Goal: Task Accomplishment & Management: Manage account settings

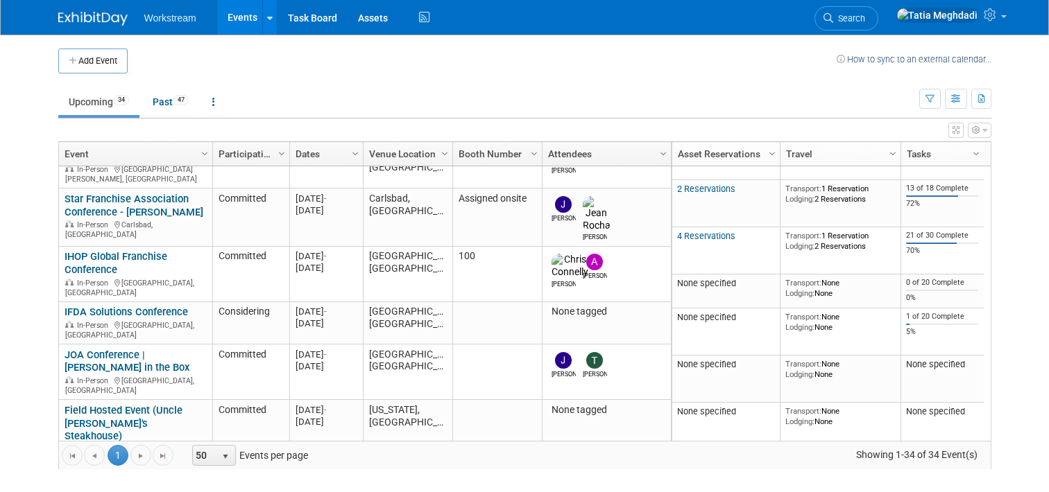
scroll to position [25, 0]
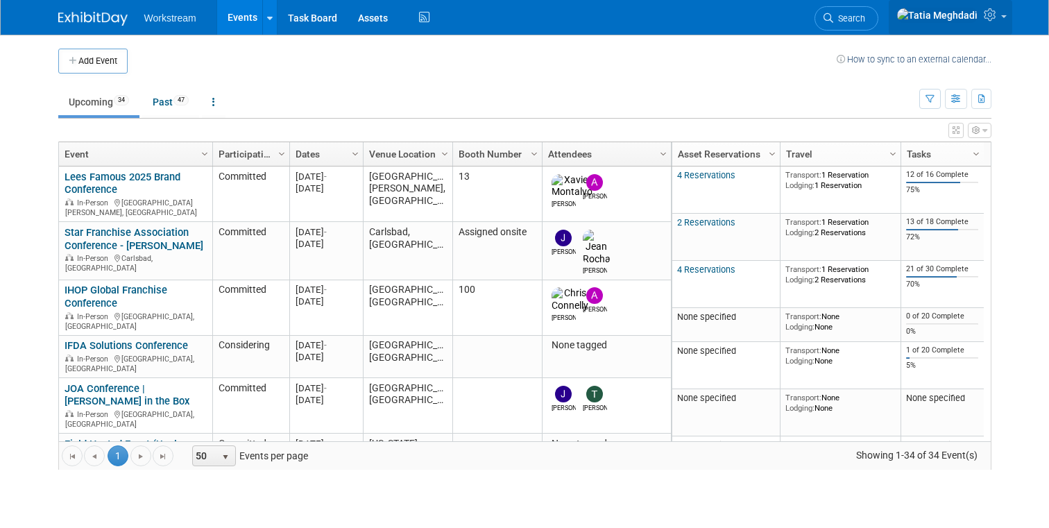
click at [1002, 17] on link at bounding box center [949, 17] width 123 height 35
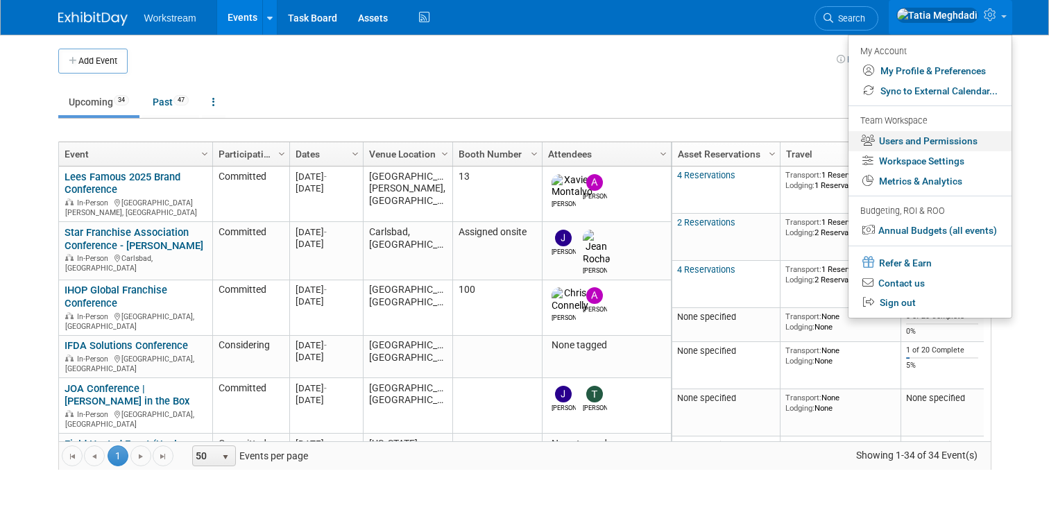
click at [945, 139] on link "Users and Permissions" at bounding box center [929, 141] width 163 height 20
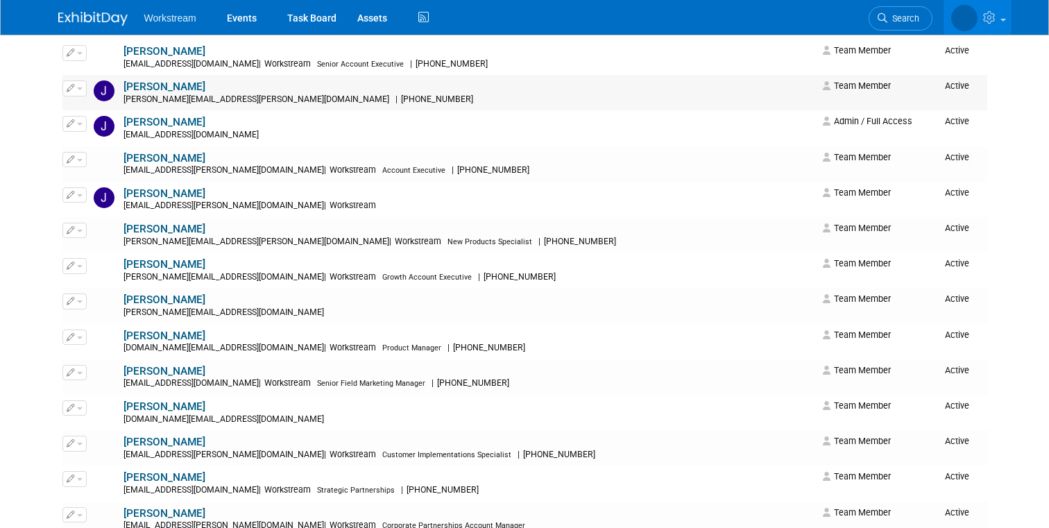
scroll to position [908, 0]
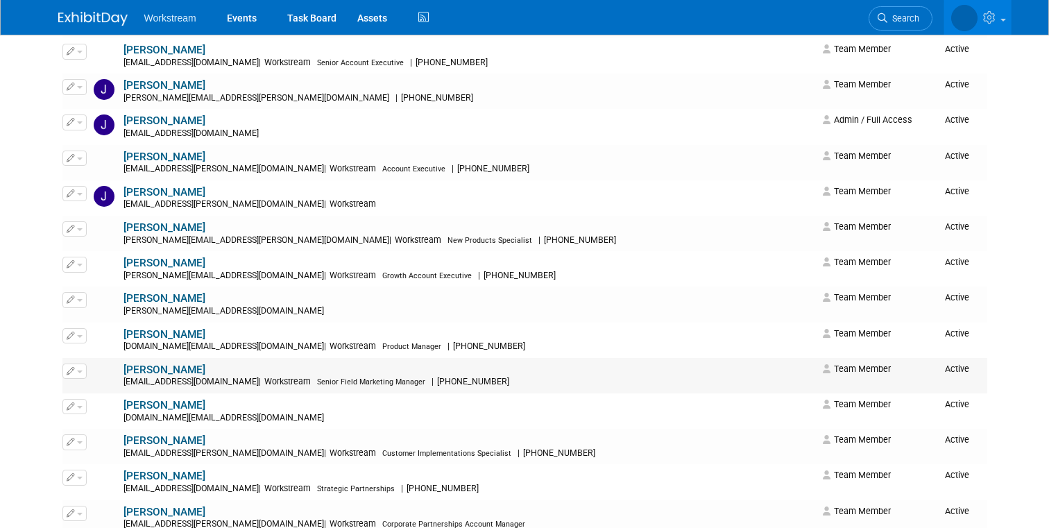
click at [80, 372] on span "button" at bounding box center [80, 371] width 6 height 3
click at [98, 389] on link "Edit" at bounding box center [118, 392] width 110 height 19
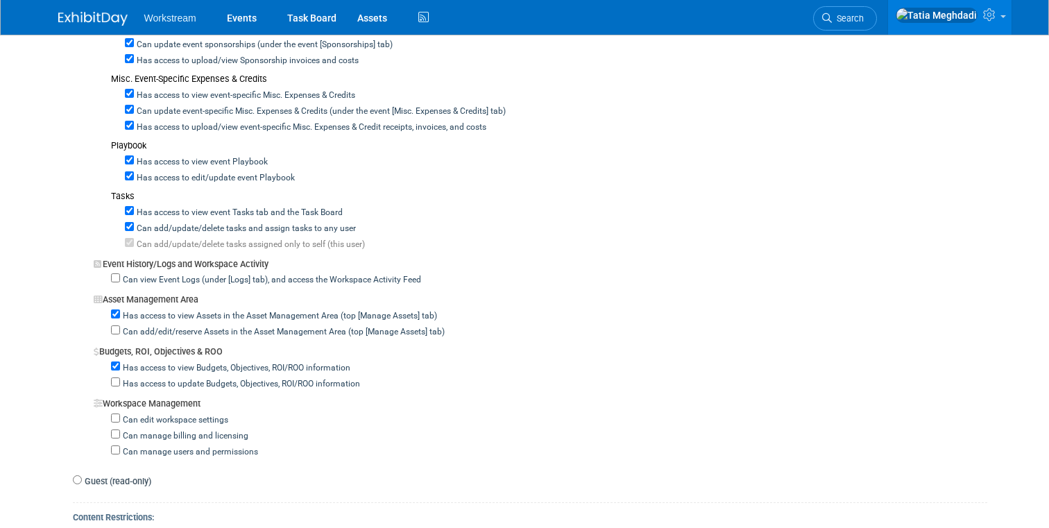
scroll to position [909, 0]
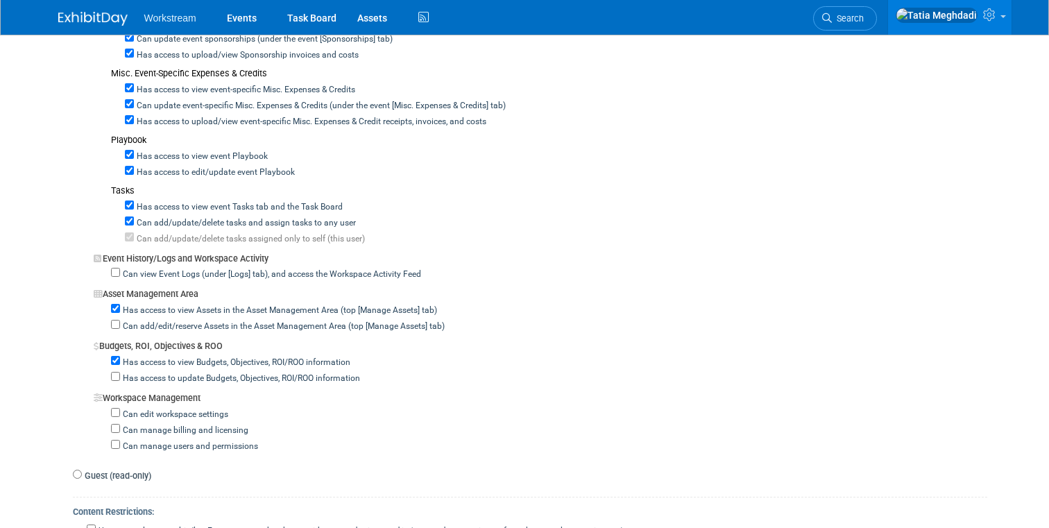
click at [118, 383] on div "Has access to update Budgets, Objectives, ROI/ROO information" at bounding box center [549, 377] width 876 height 16
click at [116, 379] on input "Has access to update Budgets, Objectives, ROI/ROO information" at bounding box center [115, 376] width 9 height 9
checkbox input "true"
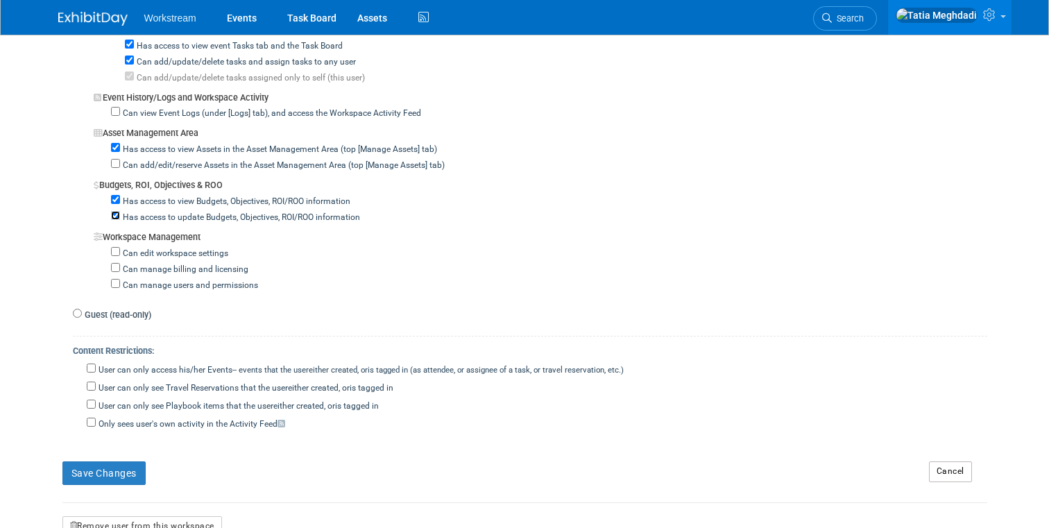
scroll to position [1083, 0]
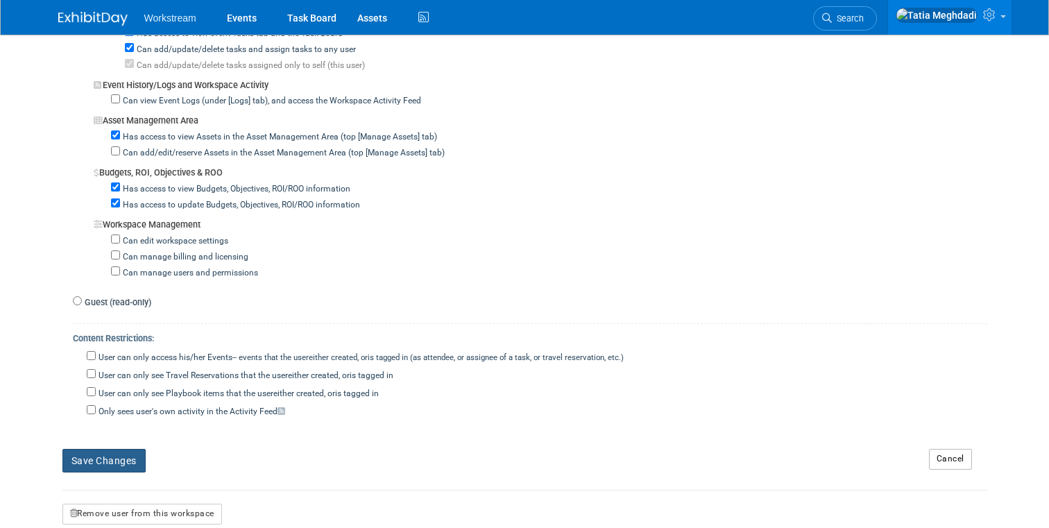
click at [96, 463] on button "Save Changes" at bounding box center [103, 461] width 83 height 24
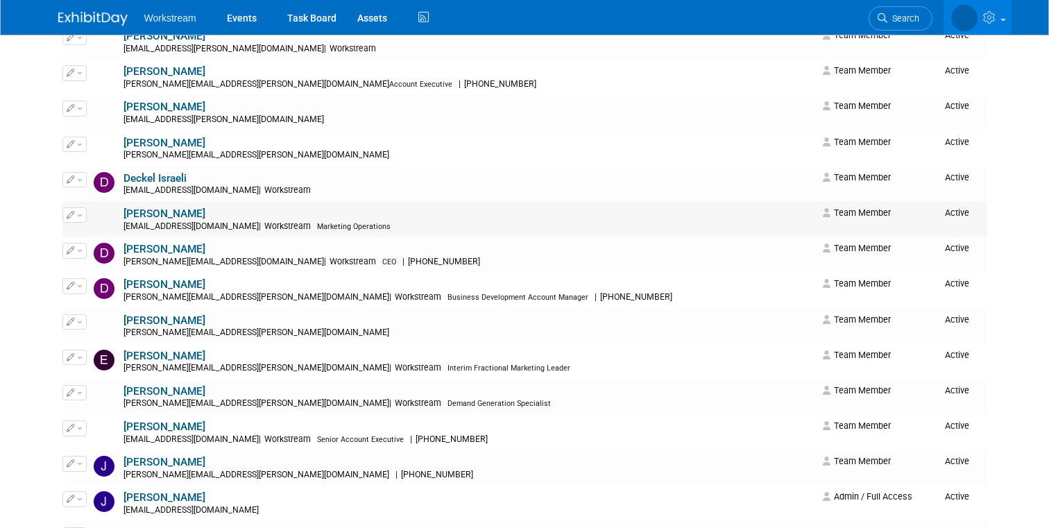
scroll to position [533, 0]
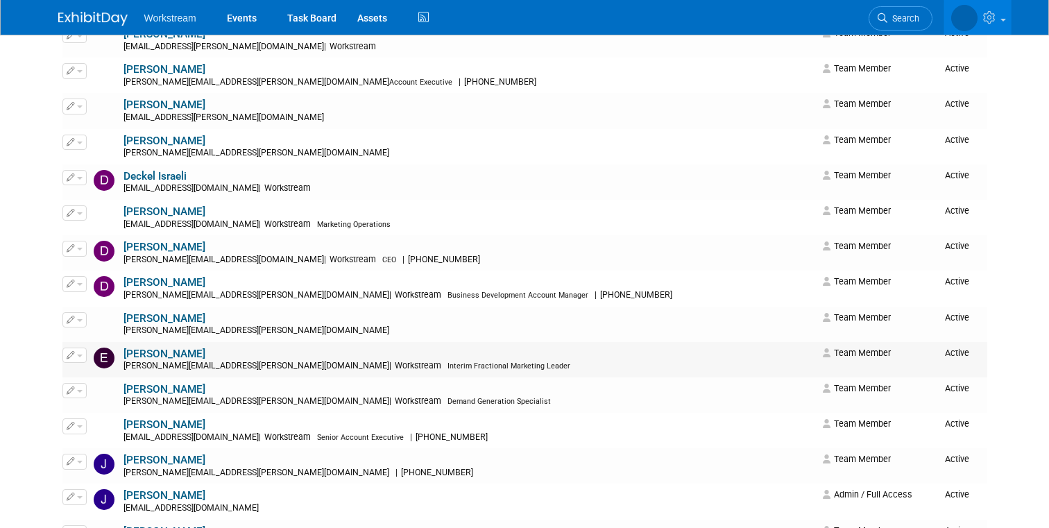
click at [81, 354] on span "button" at bounding box center [80, 355] width 6 height 3
click at [99, 373] on link "Edit" at bounding box center [118, 377] width 110 height 19
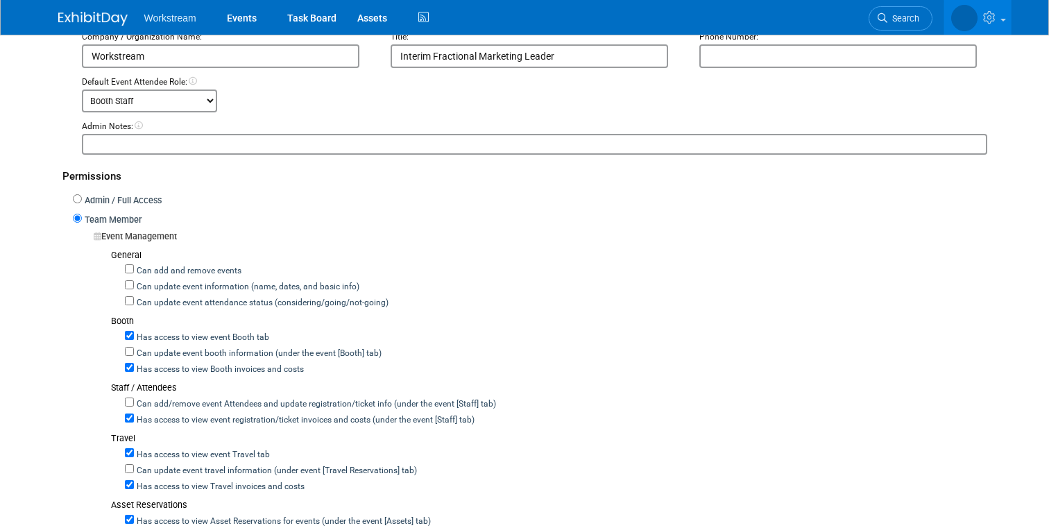
scroll to position [309, 0]
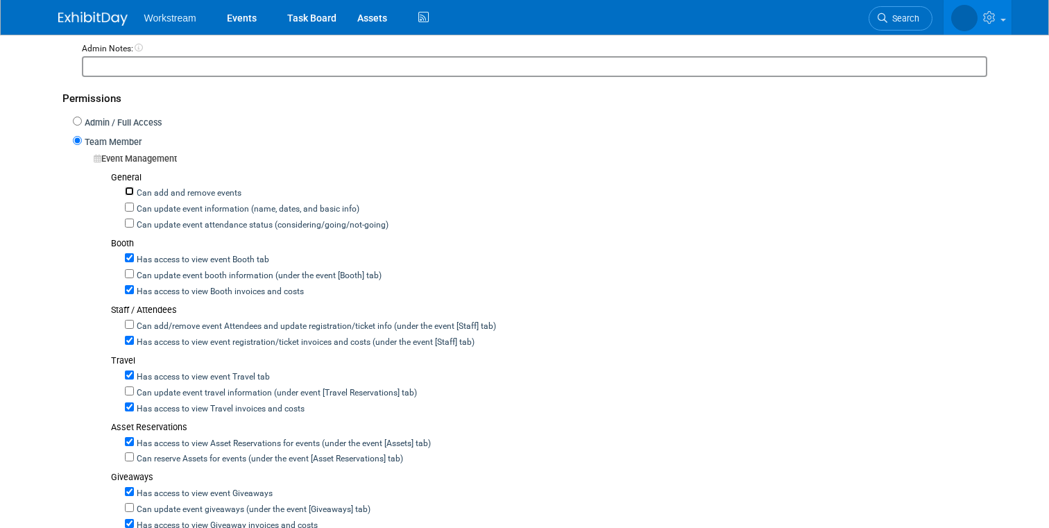
click at [129, 192] on input "Can add and remove events" at bounding box center [129, 191] width 9 height 9
checkbox input "true"
drag, startPoint x: 130, startPoint y: 208, endPoint x: 128, endPoint y: 225, distance: 17.5
click at [130, 208] on input "Can update event information (name, dates, and basic info)" at bounding box center [129, 206] width 9 height 9
checkbox input "true"
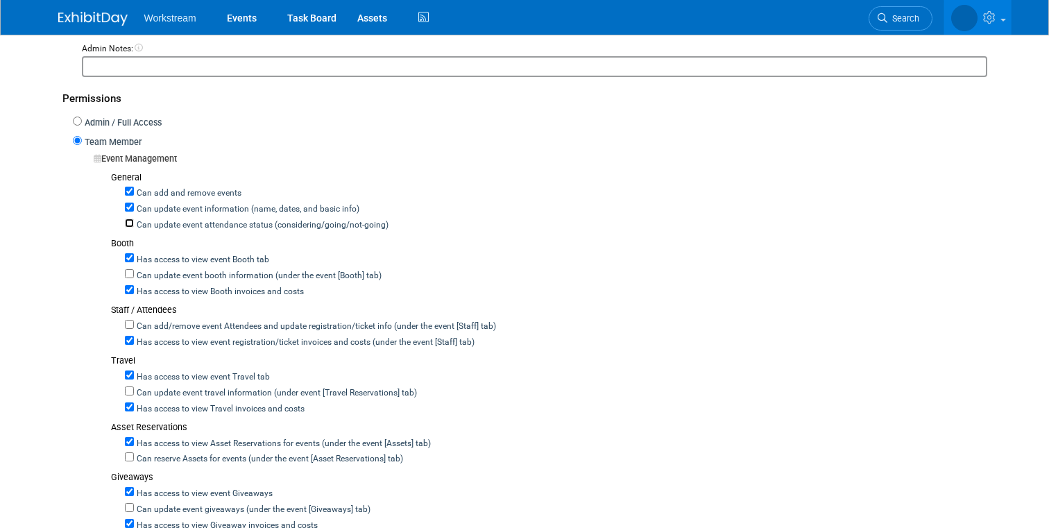
click at [128, 223] on input "Can update event attendance status (considering/going/not-going)" at bounding box center [129, 222] width 9 height 9
checkbox input "true"
click at [132, 275] on input "Can update event booth information (under the event [Booth] tab)" at bounding box center [129, 273] width 9 height 9
checkbox input "true"
click at [130, 325] on input "Can add/remove event Attendees and update registration/ticket info (under the e…" at bounding box center [129, 324] width 9 height 9
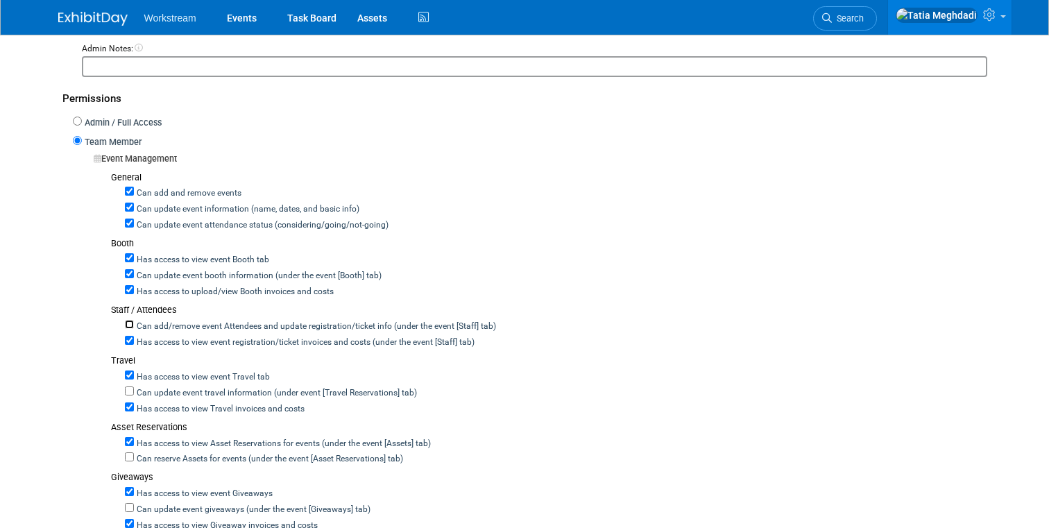
checkbox input "true"
click at [135, 393] on label "Can update event travel information (under event [Travel Reservations] tab)" at bounding box center [275, 393] width 283 height 12
click at [134, 393] on input "Can update event travel information (under event [Travel Reservations] tab)" at bounding box center [129, 390] width 9 height 9
checkbox input "true"
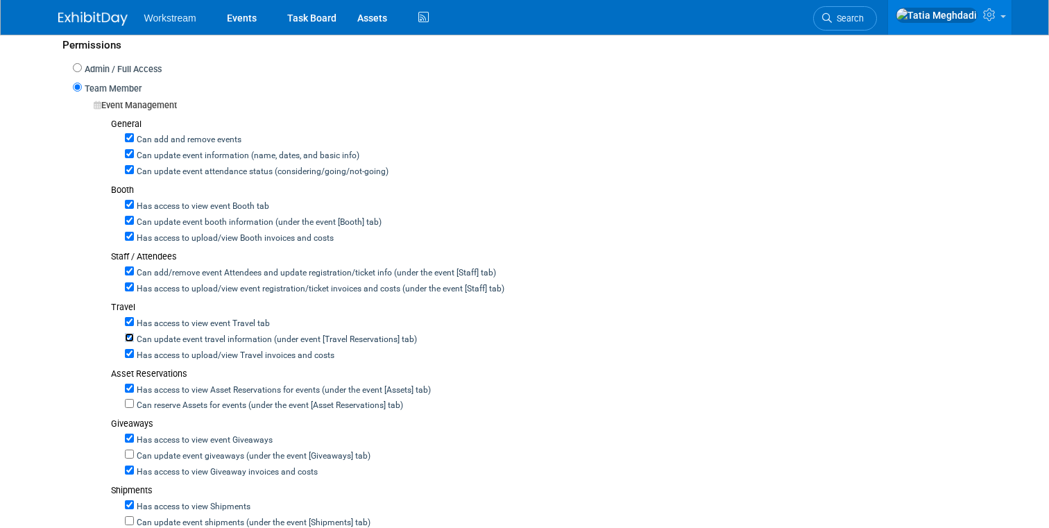
scroll to position [363, 0]
click at [130, 404] on input "Can reserve Assets for events (under the event [Asset Reservations] tab)" at bounding box center [129, 401] width 9 height 9
checkbox input "true"
click at [128, 454] on input "Can update event giveaways (under the event [Giveaways] tab)" at bounding box center [129, 452] width 9 height 9
checkbox input "true"
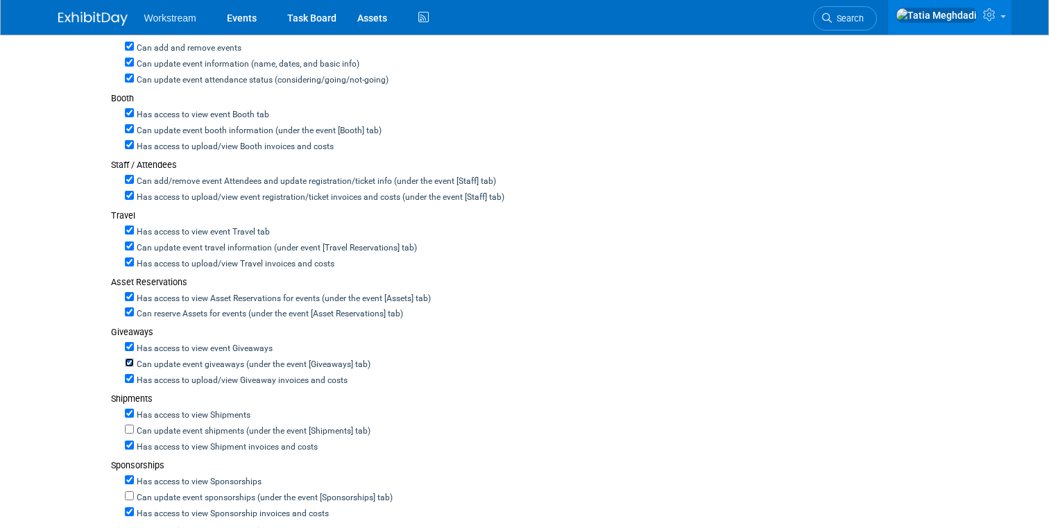
scroll to position [464, 0]
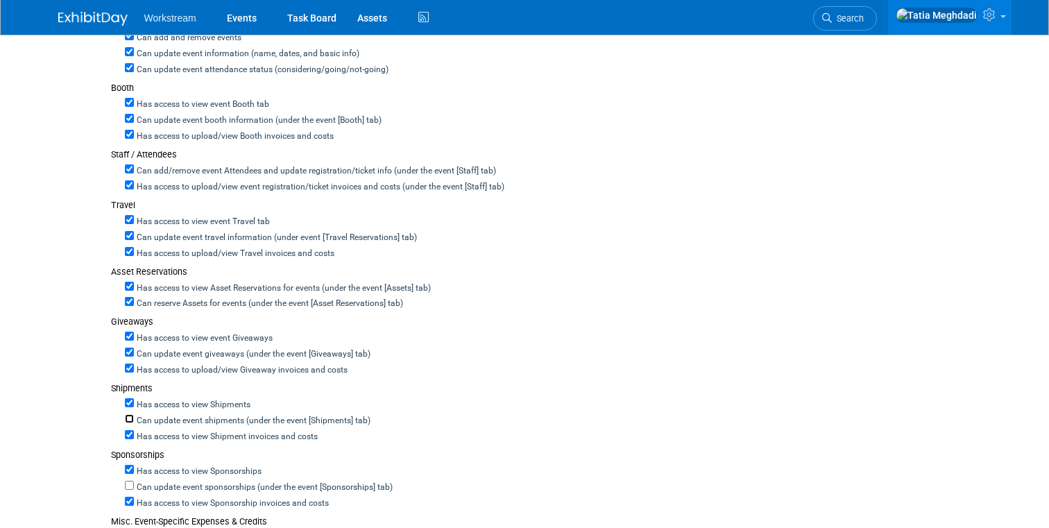
click at [129, 415] on input "Can update event shipments (under the event [Shipments] tab)" at bounding box center [129, 418] width 9 height 9
checkbox input "true"
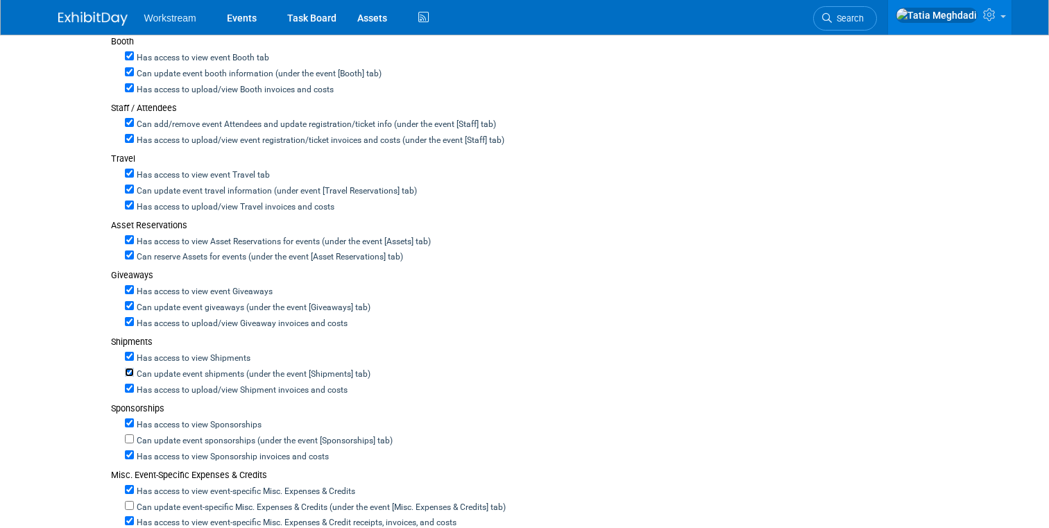
scroll to position [519, 0]
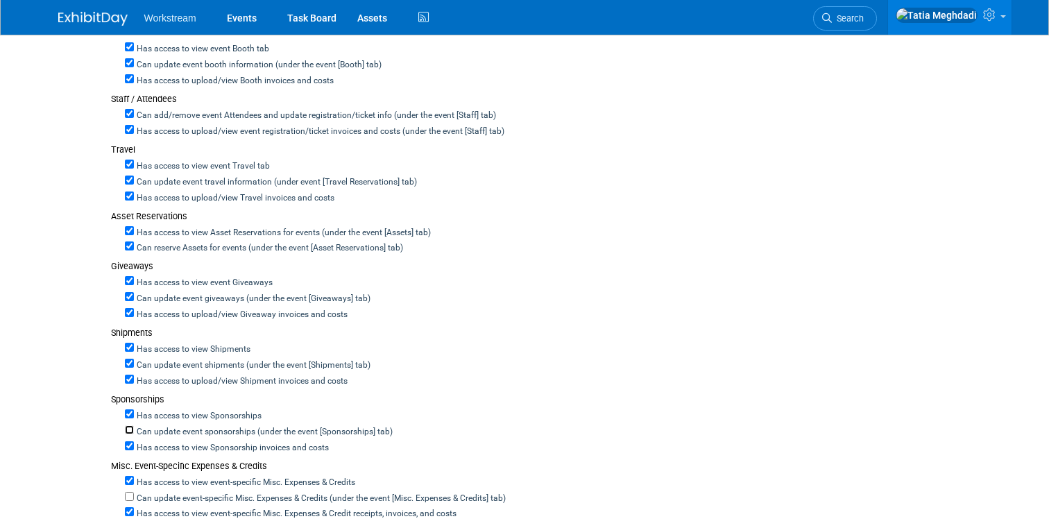
click at [130, 432] on input "Can update event sponsorships (under the event [Sponsorships] tab)" at bounding box center [129, 429] width 9 height 9
checkbox input "true"
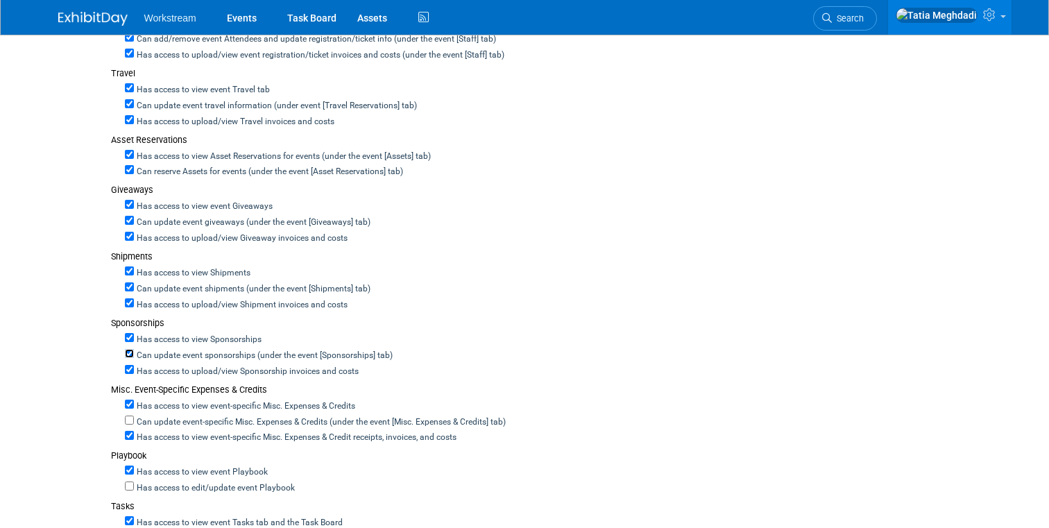
scroll to position [603, 0]
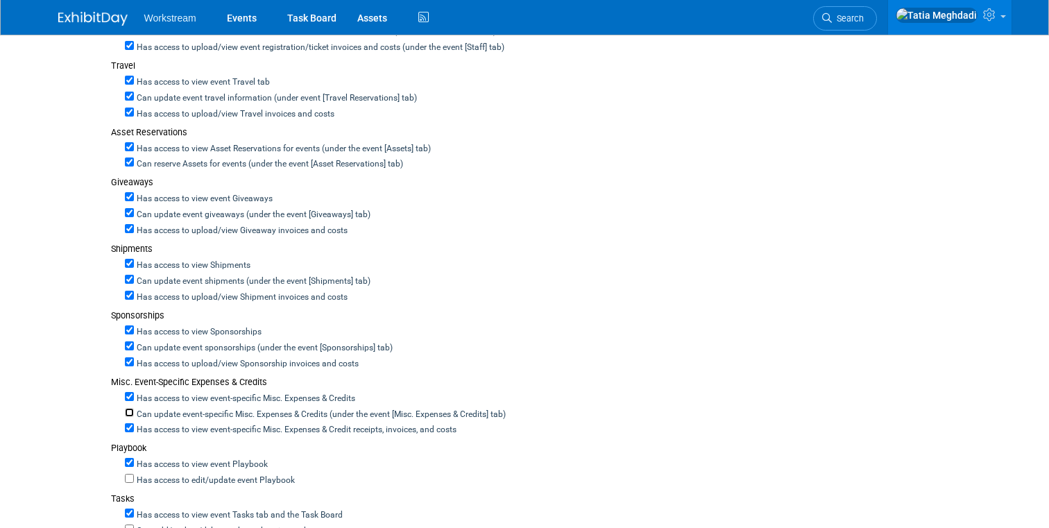
click at [130, 412] on input "Can update event-specific Misc. Expenses & Credits (under the event [Misc. Expe…" at bounding box center [129, 412] width 9 height 9
checkbox input "true"
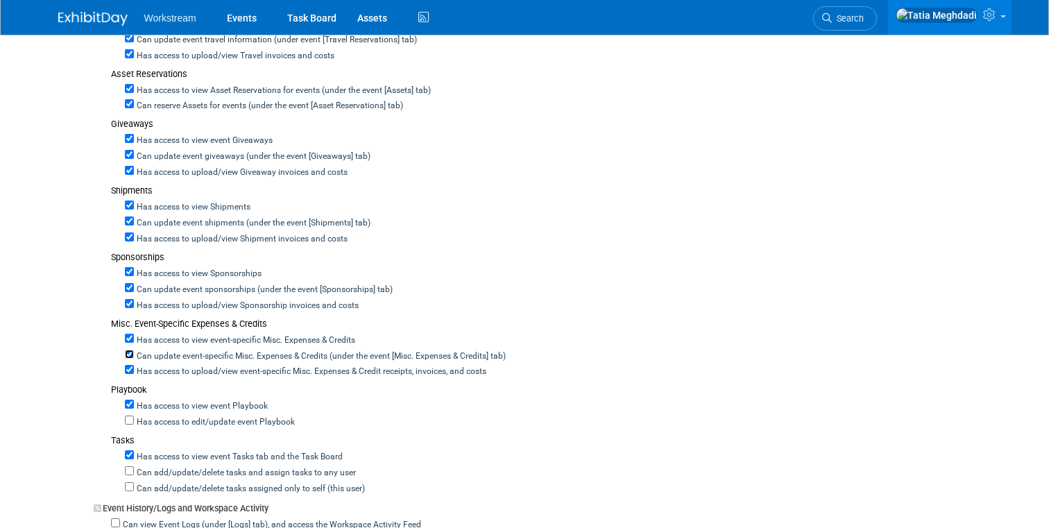
scroll to position [662, 0]
click at [132, 422] on input "Has access to edit/update event Playbook" at bounding box center [129, 419] width 9 height 9
checkbox input "true"
click at [135, 471] on label "Can add/update/delete tasks and assign tasks to any user" at bounding box center [245, 472] width 222 height 12
click at [134, 471] on input "Can add/update/delete tasks and assign tasks to any user" at bounding box center [129, 469] width 9 height 9
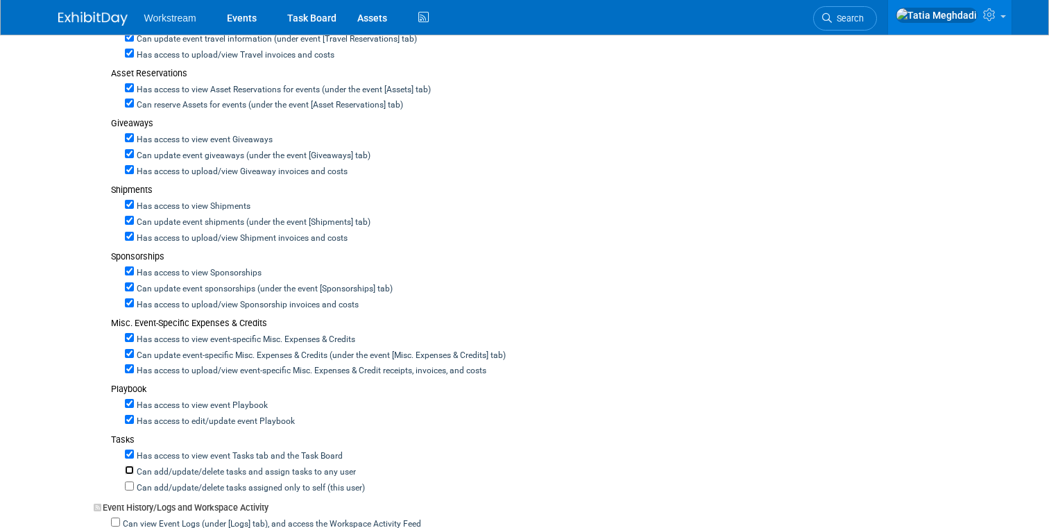
checkbox input "true"
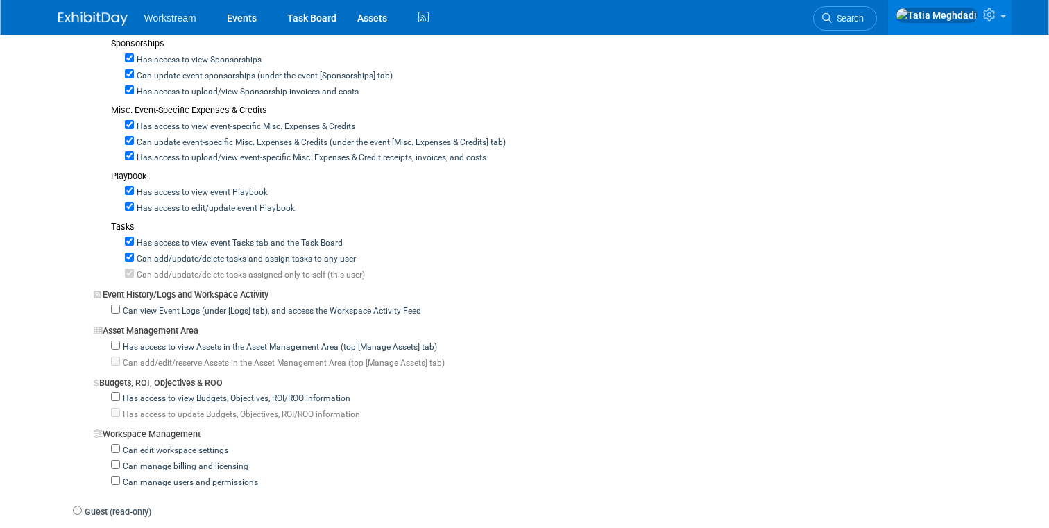
scroll to position [877, 0]
click at [114, 344] on input "Has access to view Assets in the Asset Management Area (top [Manage Assets] tab)" at bounding box center [115, 342] width 9 height 9
checkbox input "true"
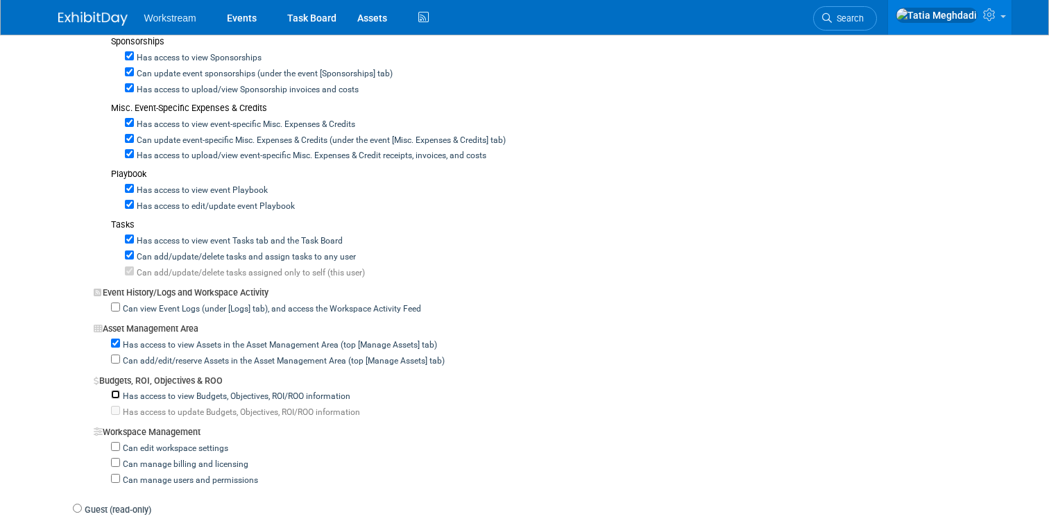
click at [119, 394] on input "Has access to view Budgets, Objectives, ROI/ROO information" at bounding box center [115, 394] width 9 height 9
checkbox input "true"
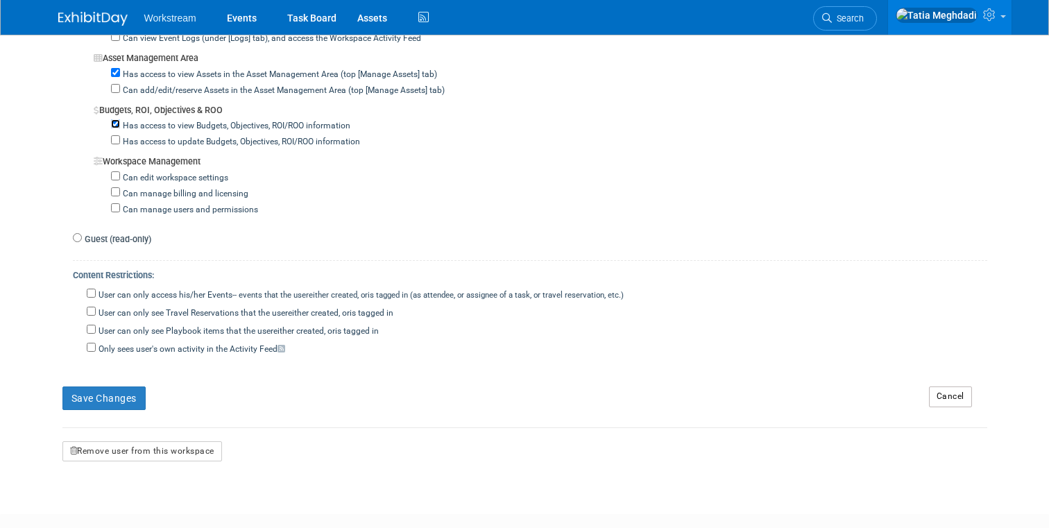
scroll to position [1166, 0]
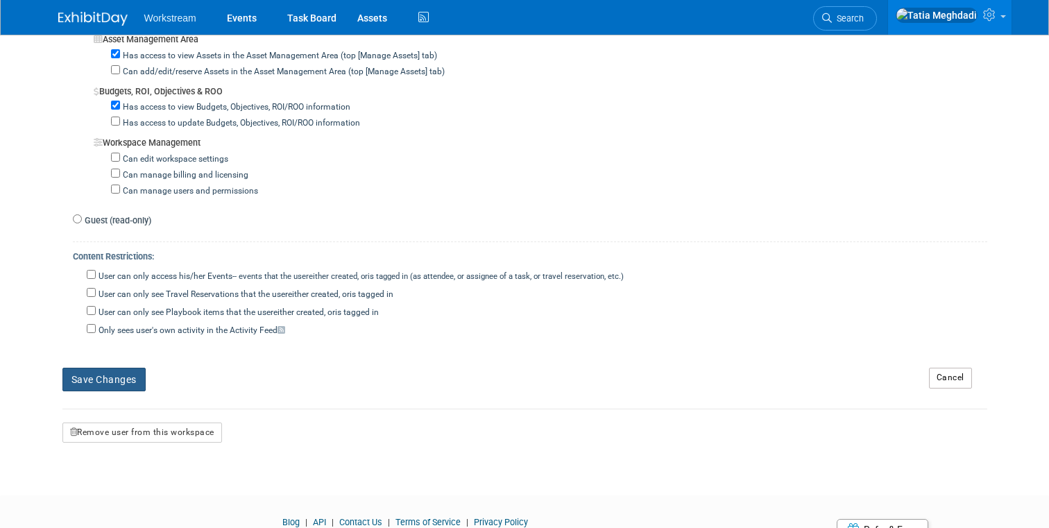
click at [113, 379] on button "Save Changes" at bounding box center [103, 380] width 83 height 24
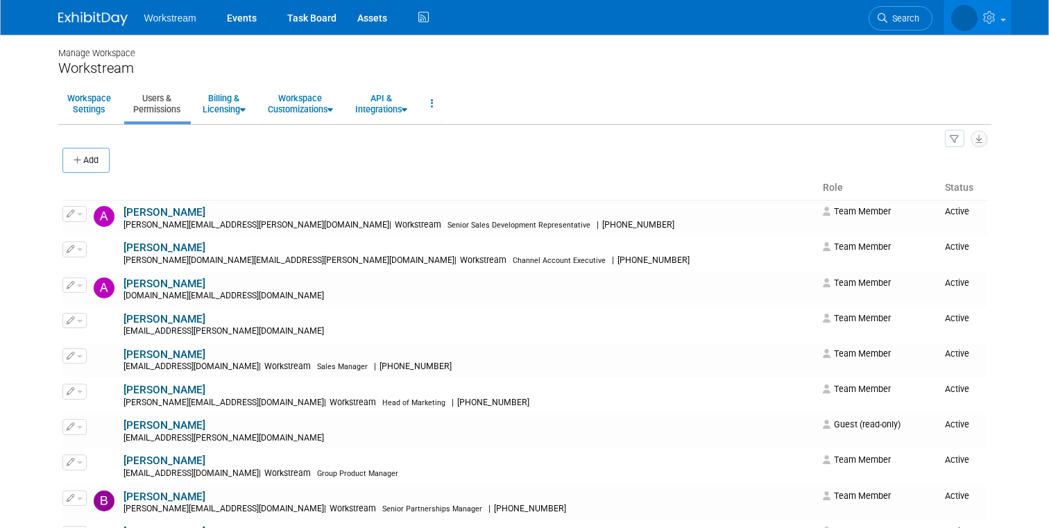
click at [32, 199] on body "Workstream Events Task Board Assets" at bounding box center [524, 264] width 1049 height 528
click at [26, 189] on body "Workstream Events Task Board Assets" at bounding box center [524, 264] width 1049 height 528
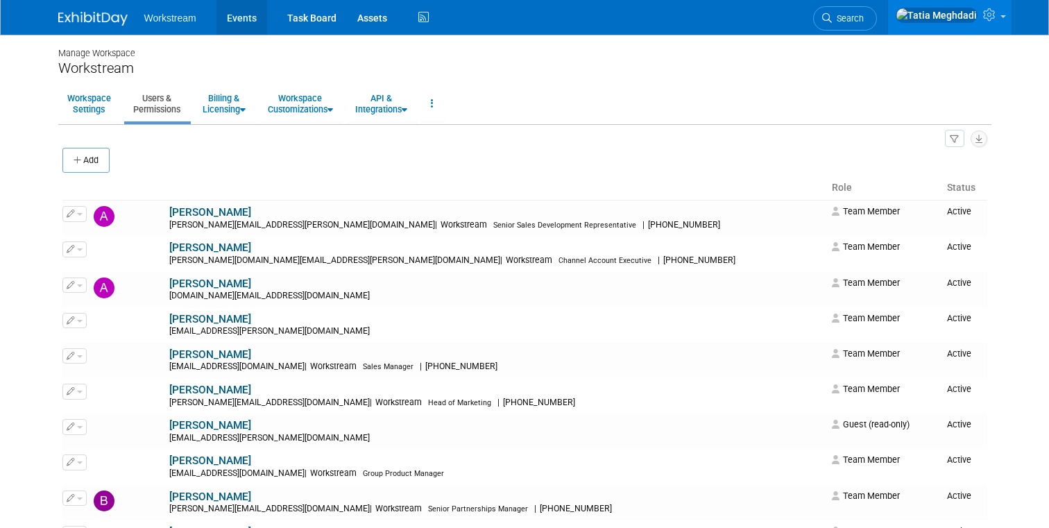
click at [241, 19] on link "Events" at bounding box center [241, 17] width 51 height 35
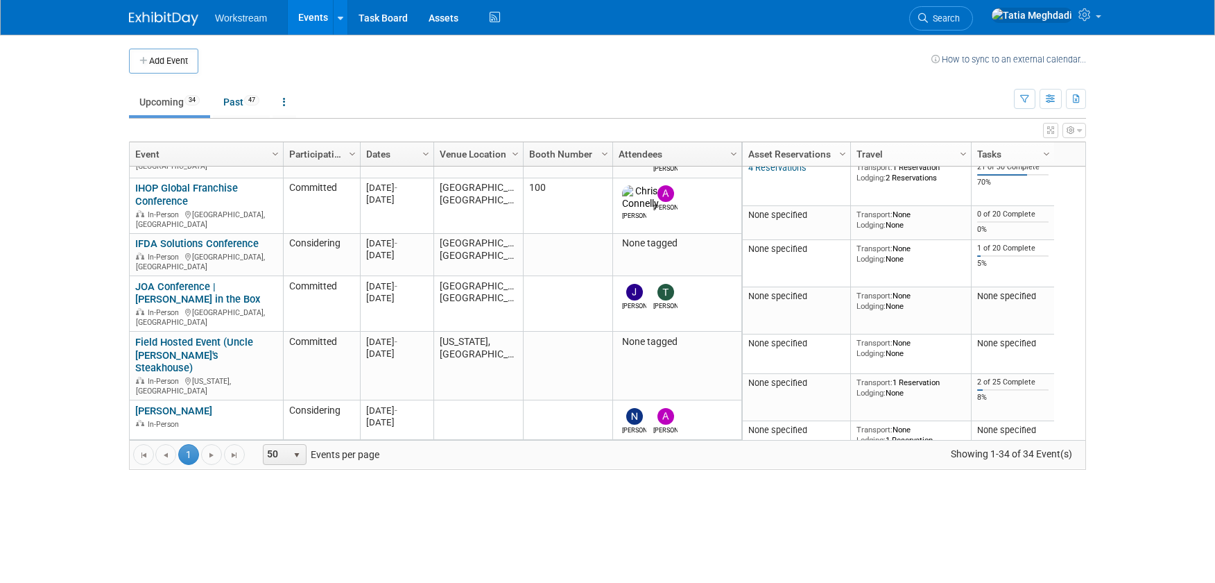
scroll to position [117, 0]
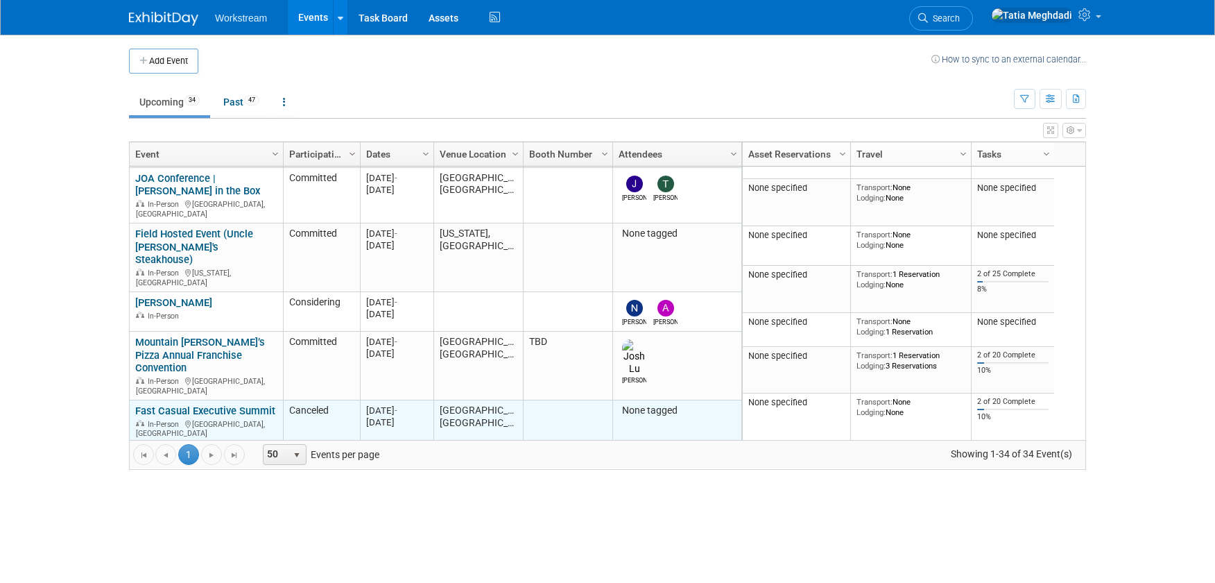
click at [231, 404] on link "Fast Casual Executive Summit" at bounding box center [205, 410] width 140 height 12
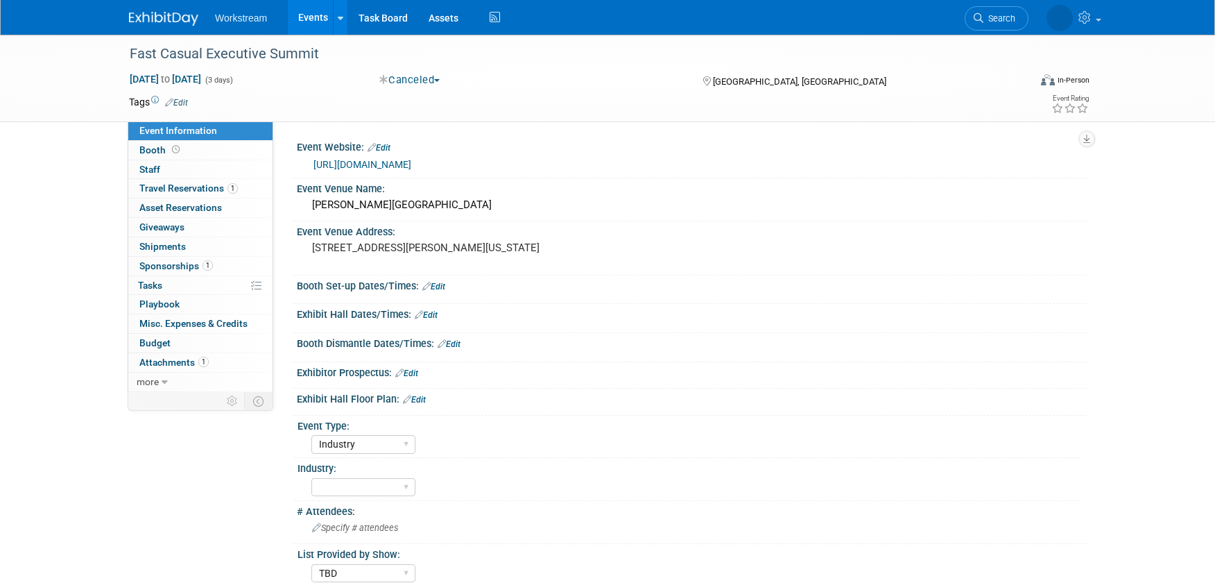
select select "Industry"
select select "TBD"
select select "[PERSON_NAME]"
click at [403, 76] on button "Canceled" at bounding box center [409, 80] width 71 height 15
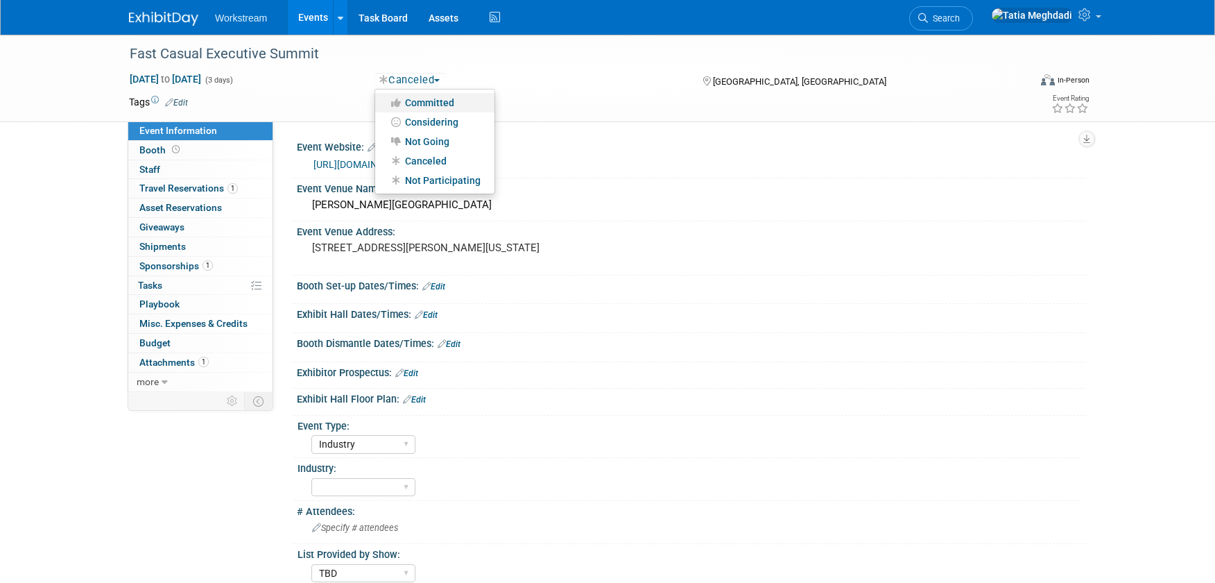
click at [421, 98] on link "Committed" at bounding box center [434, 102] width 119 height 19
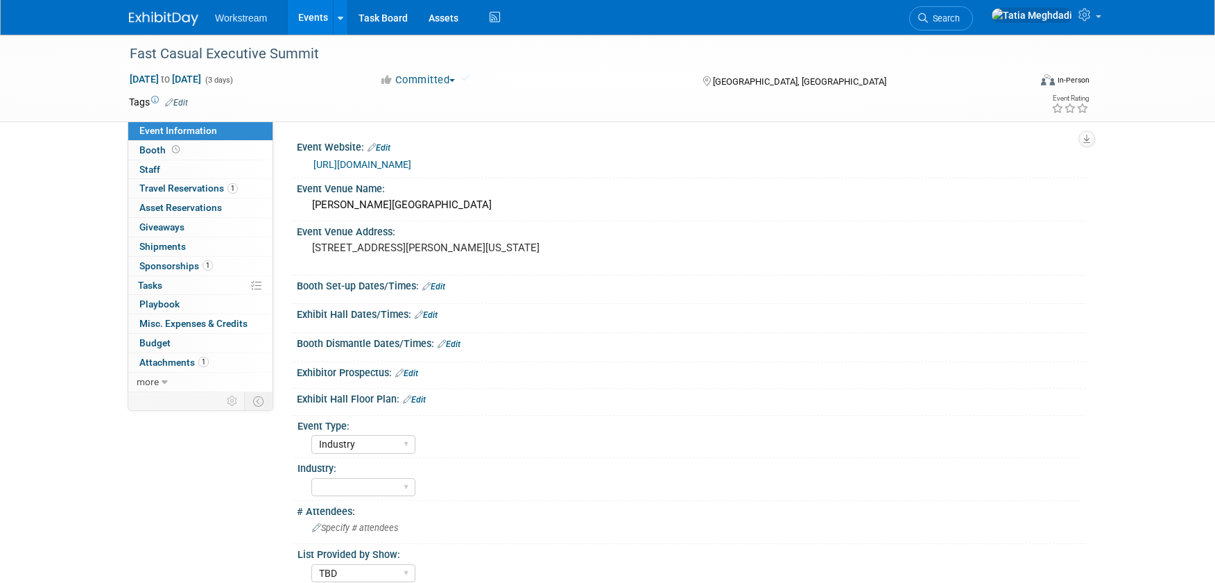
click at [53, 305] on div "Fast Casual Executive Summit [DATE] to [DATE] (3 days) [DATE] to [DATE] Committ…" at bounding box center [607, 372] width 1215 height 675
click at [317, 12] on link "Events" at bounding box center [313, 17] width 51 height 35
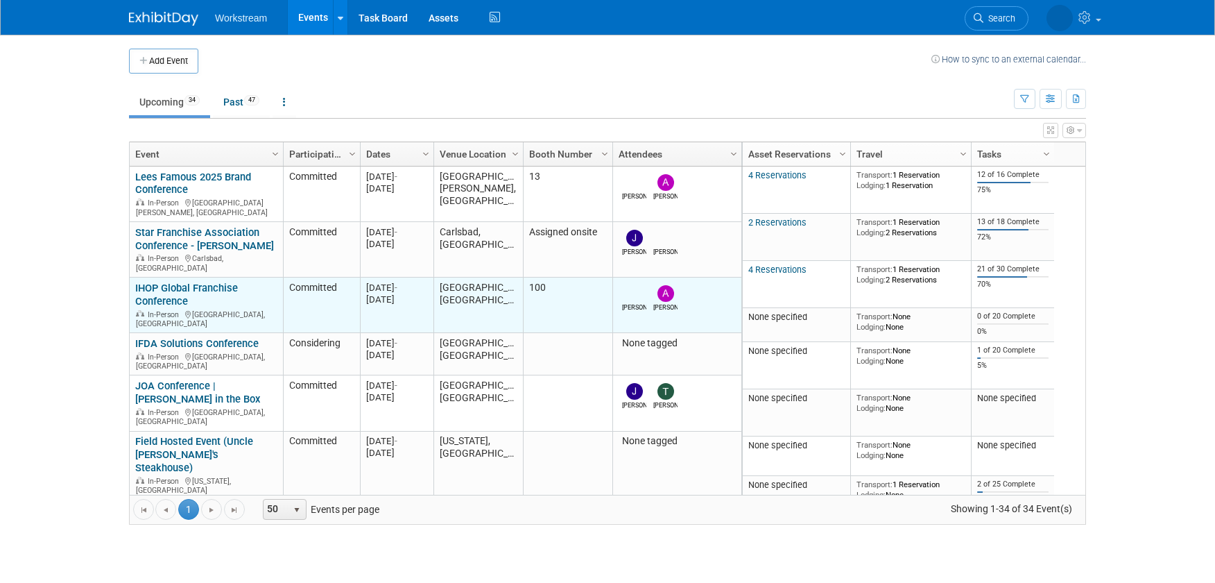
click at [159, 282] on link "IHOP Global Franchise Conference" at bounding box center [186, 295] width 103 height 26
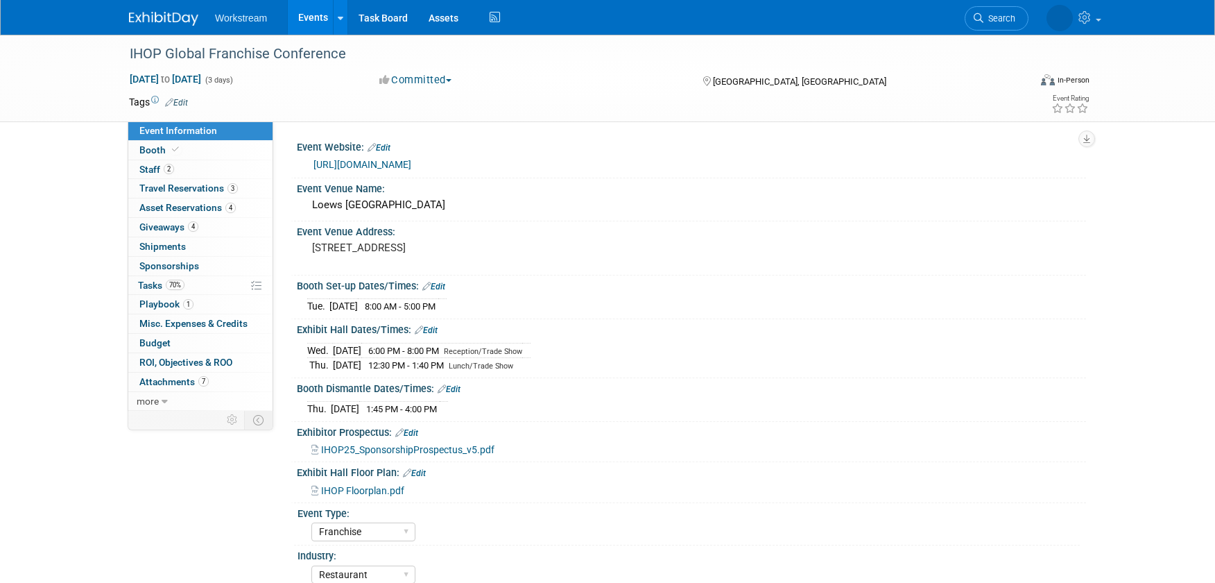
select select "Franchise"
select select "Restaurant"
select select "No"
select select "[PERSON_NAME]"
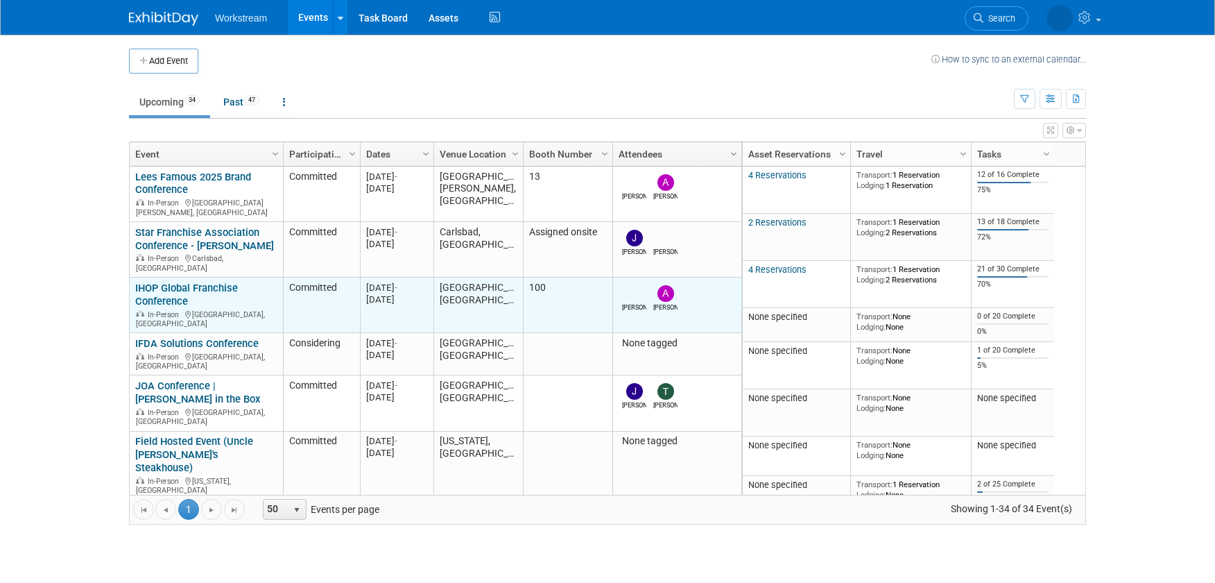
click at [150, 282] on link "IHOP Global Franchise Conference" at bounding box center [186, 295] width 103 height 26
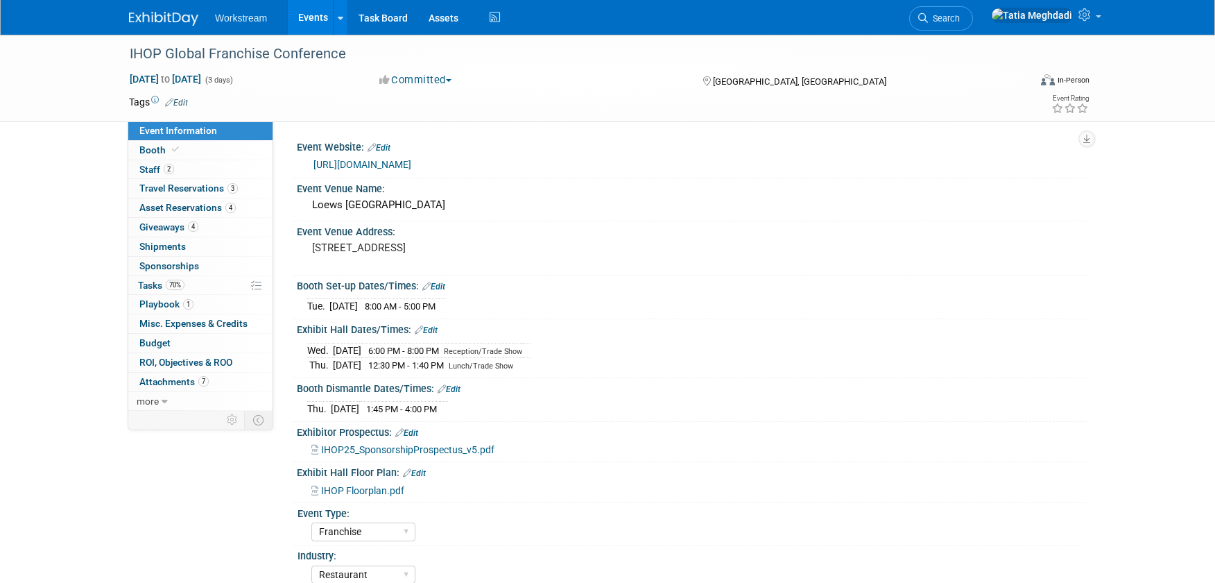
select select "Franchise"
select select "Restaurant"
select select "No"
select select "[PERSON_NAME]"
click at [411, 164] on link "[URL][DOMAIN_NAME]" at bounding box center [362, 164] width 98 height 11
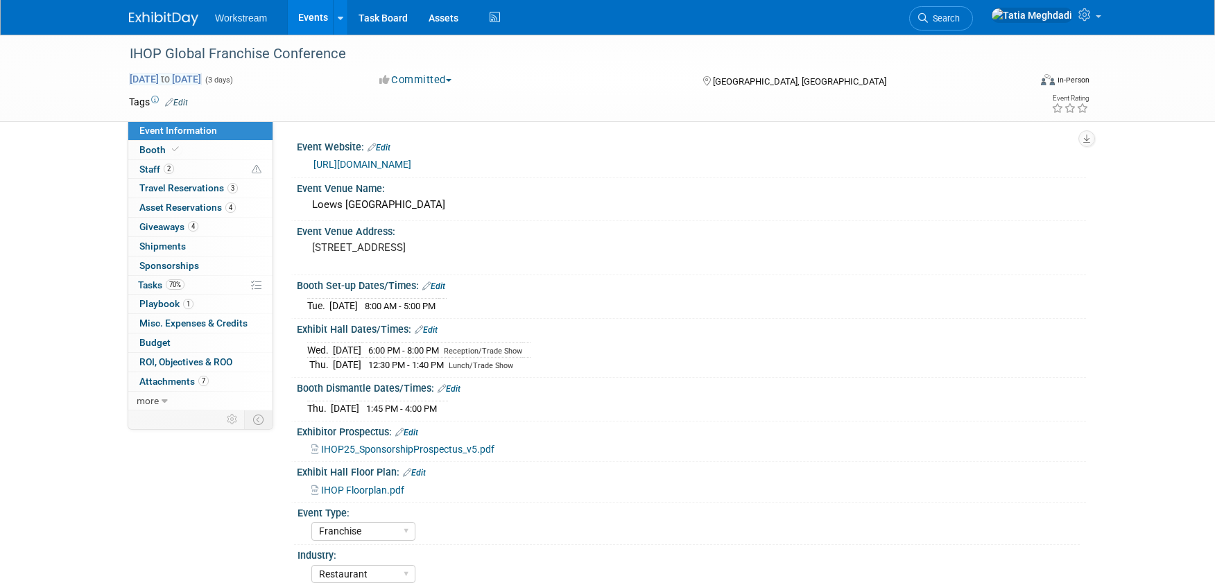
click at [162, 80] on span "Sep 23, 2025 to Sep 25, 2025" at bounding box center [165, 79] width 73 height 12
select select "8"
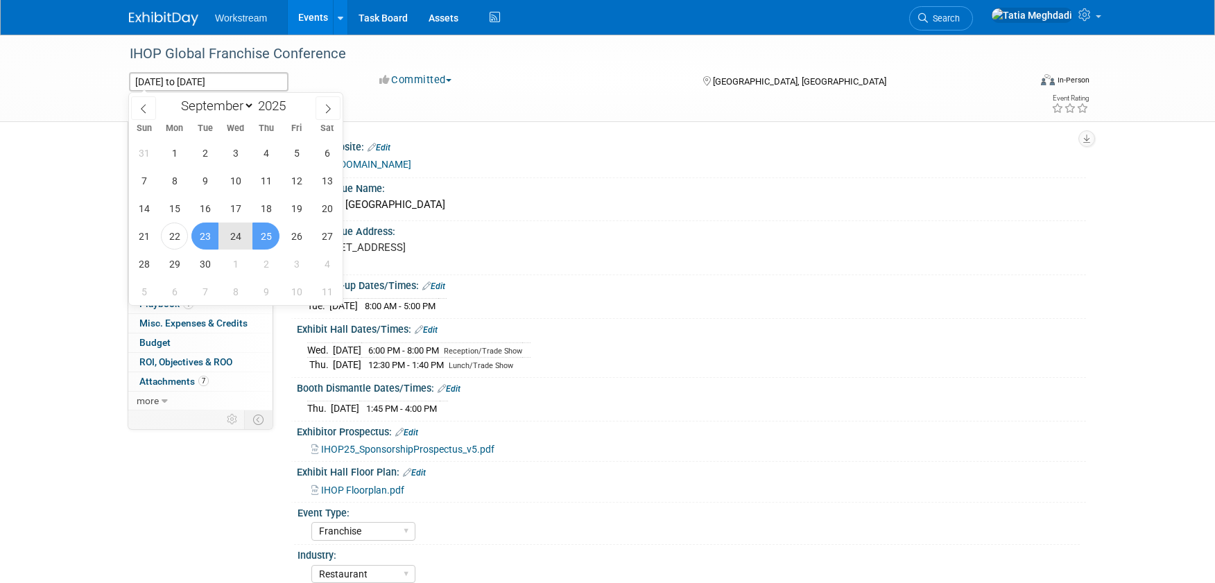
click at [230, 233] on span "24" at bounding box center [235, 236] width 27 height 27
type input "[DATE]"
click at [271, 235] on span "25" at bounding box center [265, 236] width 27 height 27
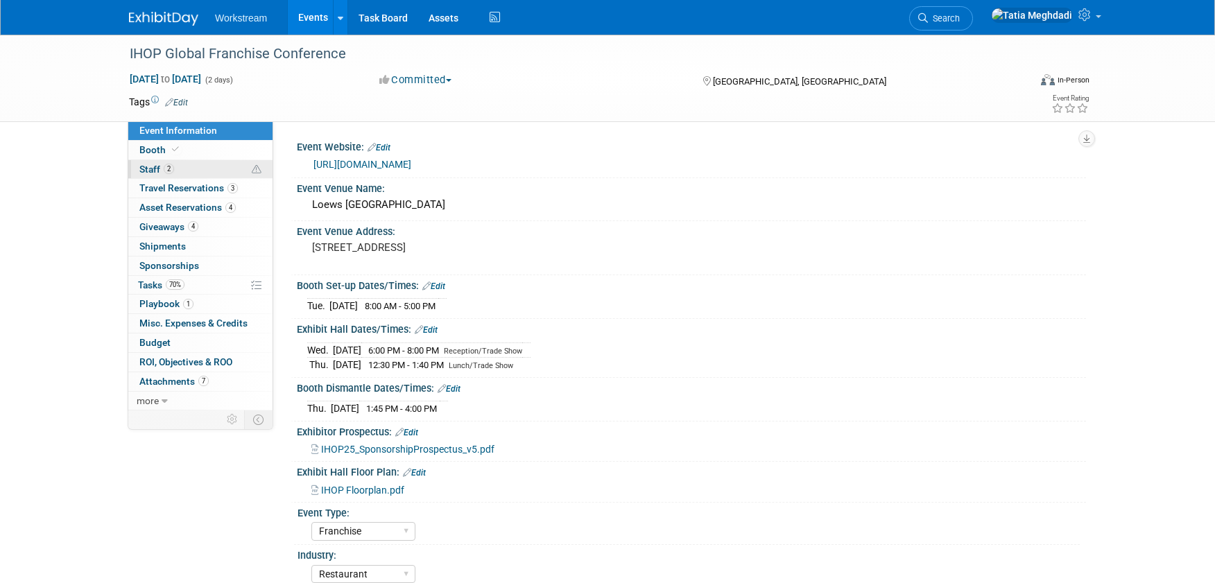
click at [149, 168] on span "Staff 2" at bounding box center [156, 169] width 35 height 11
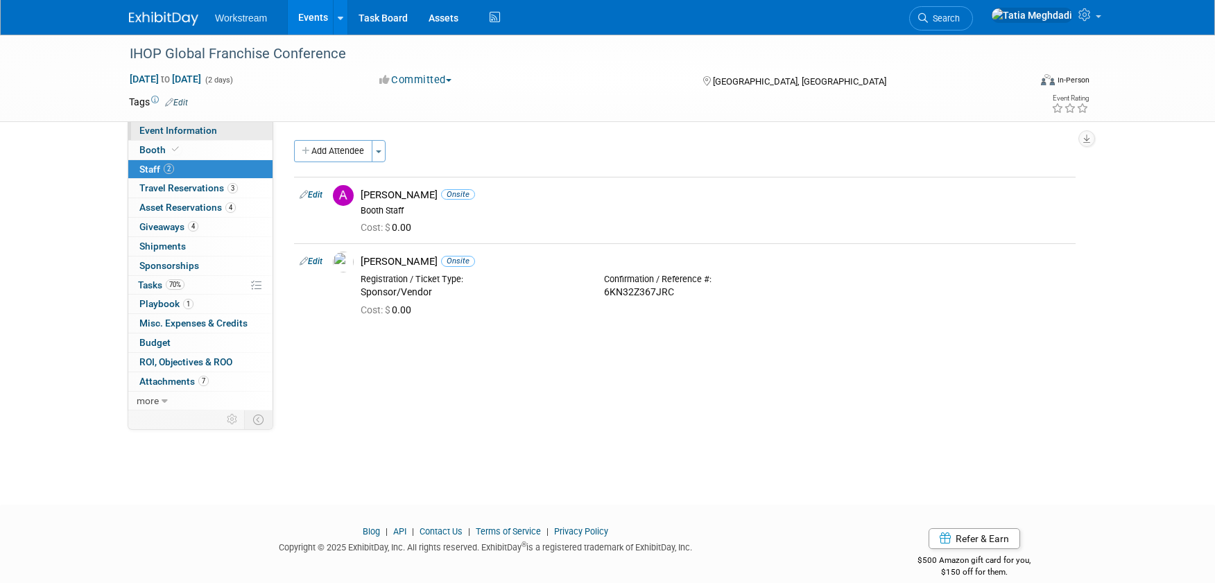
click at [155, 133] on span "Event Information" at bounding box center [178, 130] width 78 height 11
select select "Franchise"
select select "Restaurant"
select select "No"
select select "Tatia Meghdadi"
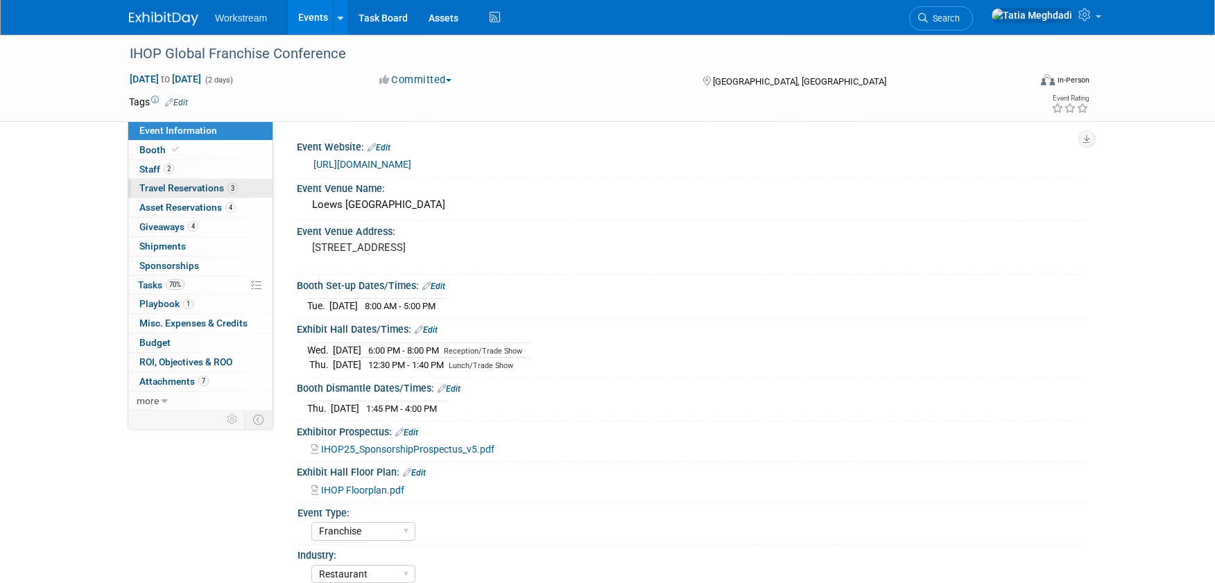
click at [178, 184] on span "Travel Reservations 3" at bounding box center [188, 187] width 98 height 11
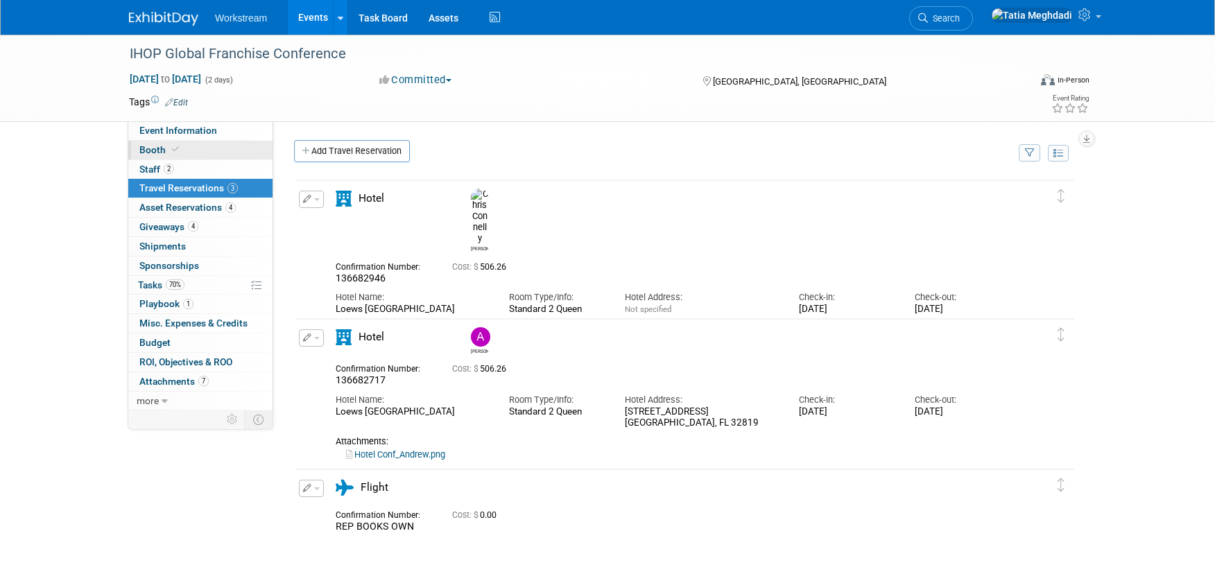
click at [151, 148] on span "Booth" at bounding box center [160, 149] width 42 height 11
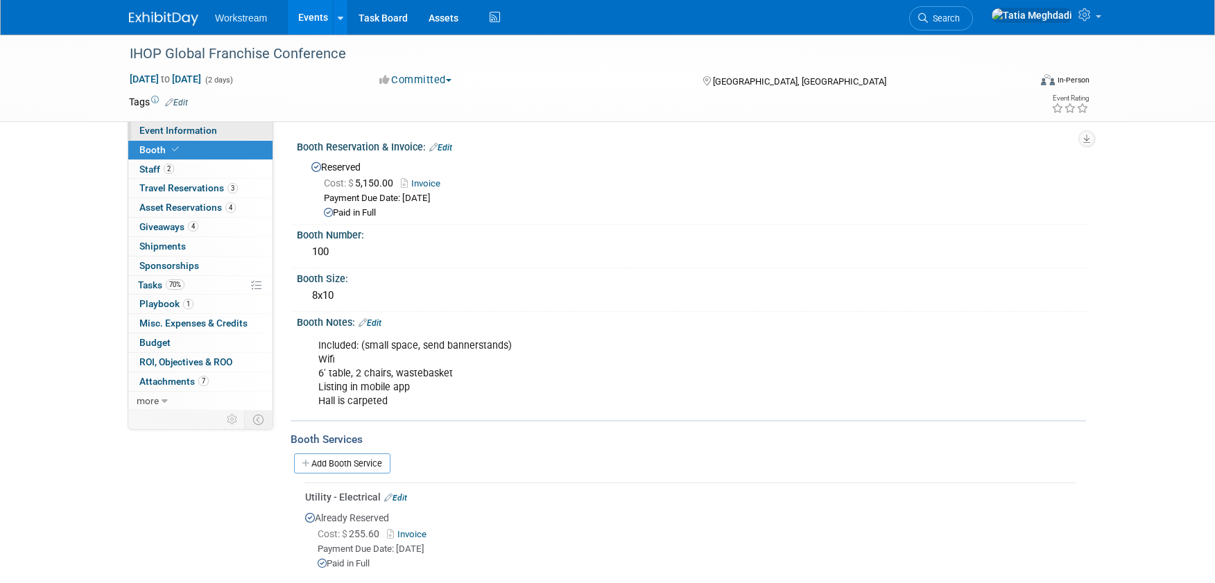
click at [164, 125] on span "Event Information" at bounding box center [178, 130] width 78 height 11
select select "Franchise"
select select "Restaurant"
select select "No"
select select "Tatia Meghdadi"
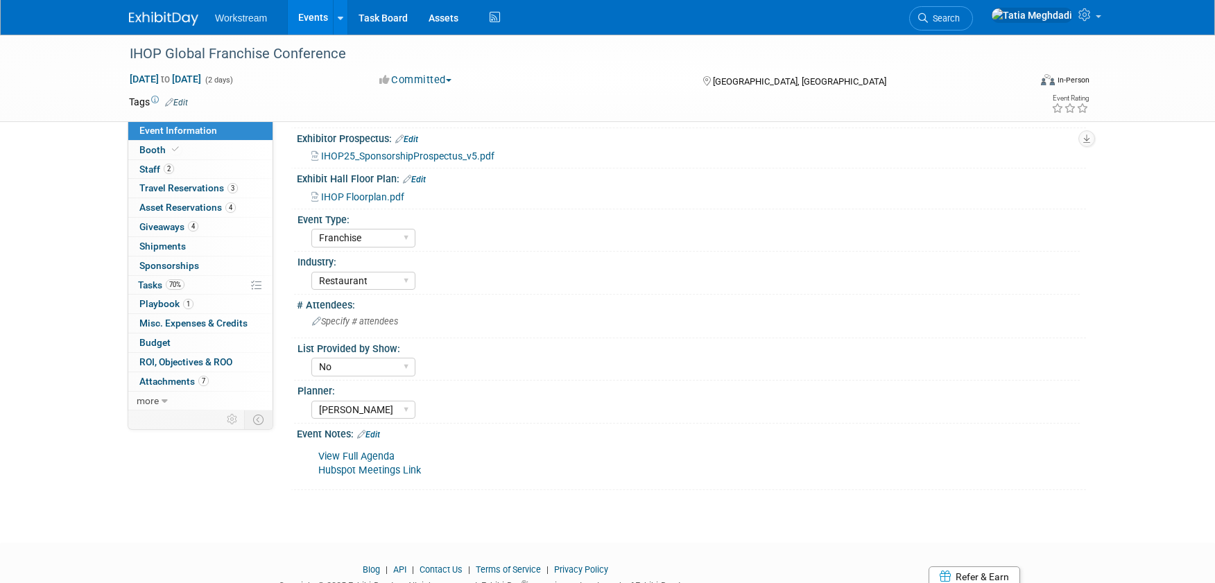
scroll to position [348, 0]
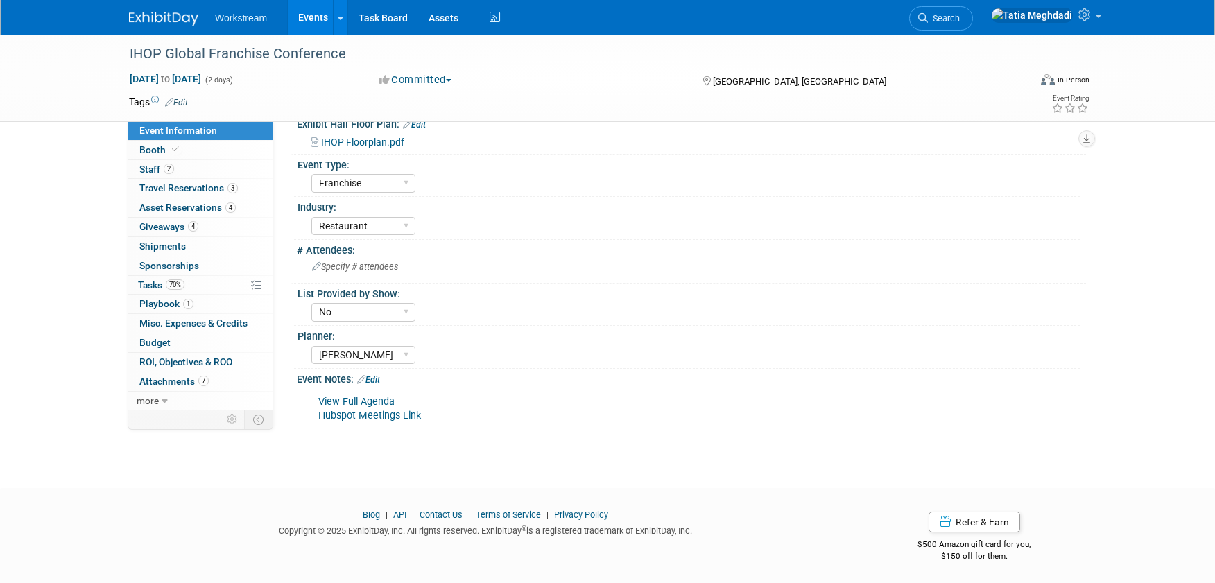
click at [363, 412] on link "Hubspot Meetings Link" at bounding box center [369, 416] width 103 height 12
click at [151, 169] on span "Staff 2" at bounding box center [156, 169] width 35 height 11
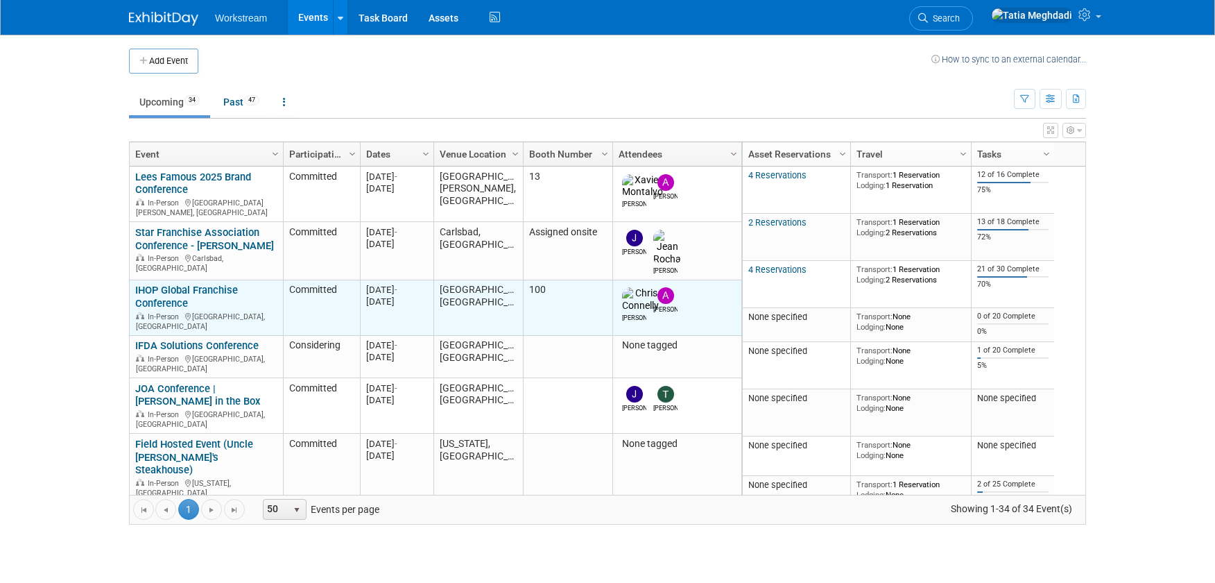
click at [151, 284] on link "IHOP Global Franchise Conference" at bounding box center [186, 297] width 103 height 26
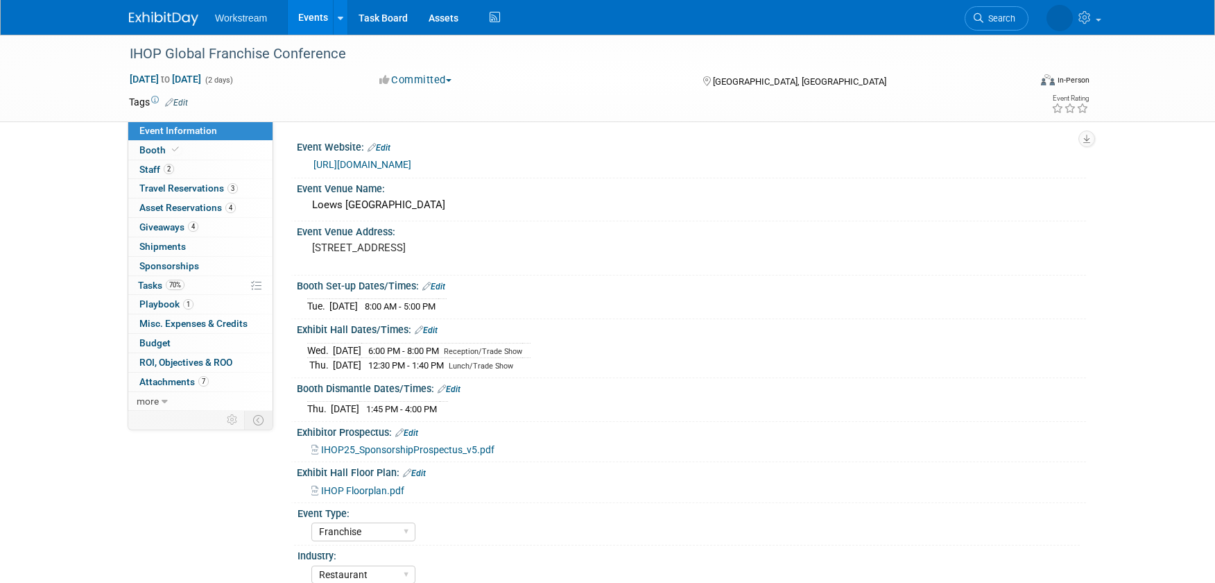
select select "Franchise"
select select "Restaurant"
select select "No"
select select "[PERSON_NAME]"
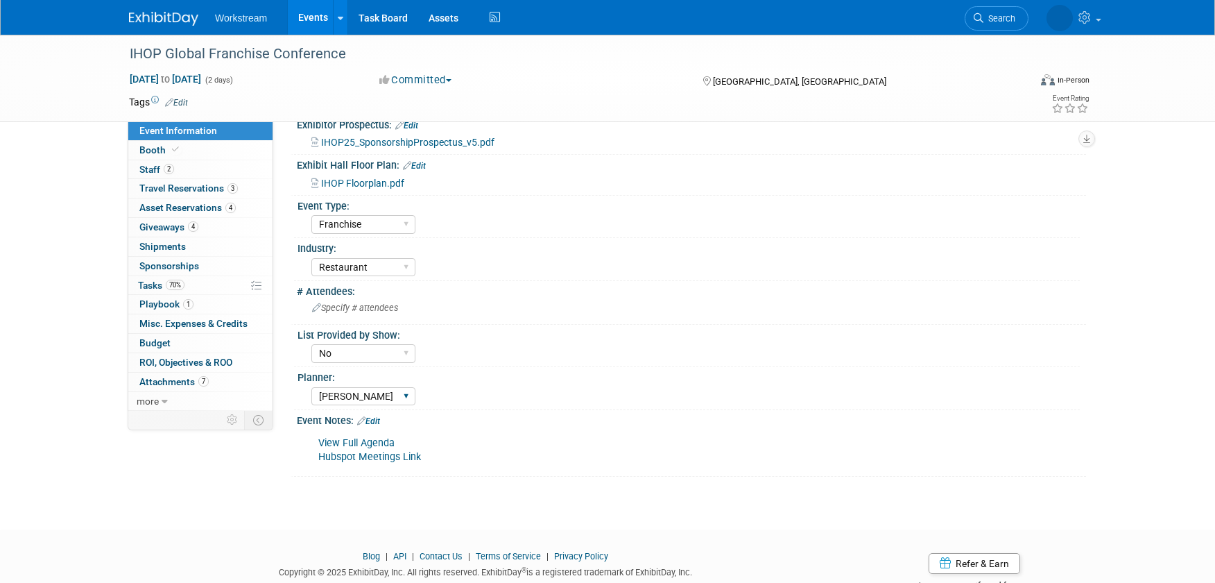
scroll to position [351, 0]
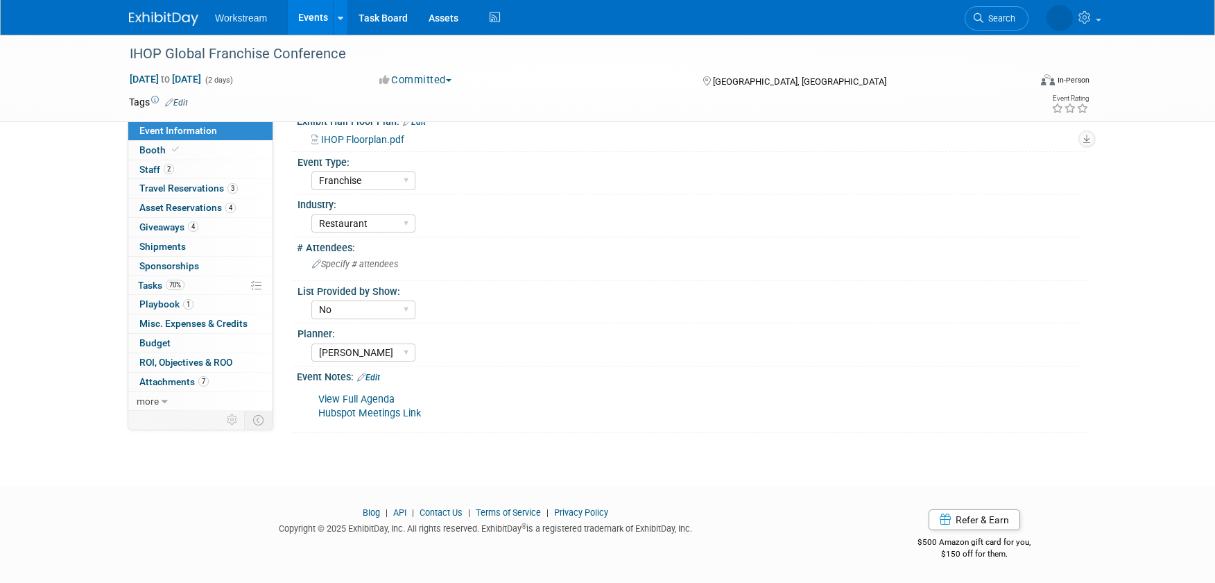
click at [377, 377] on link "Edit" at bounding box center [368, 377] width 23 height 10
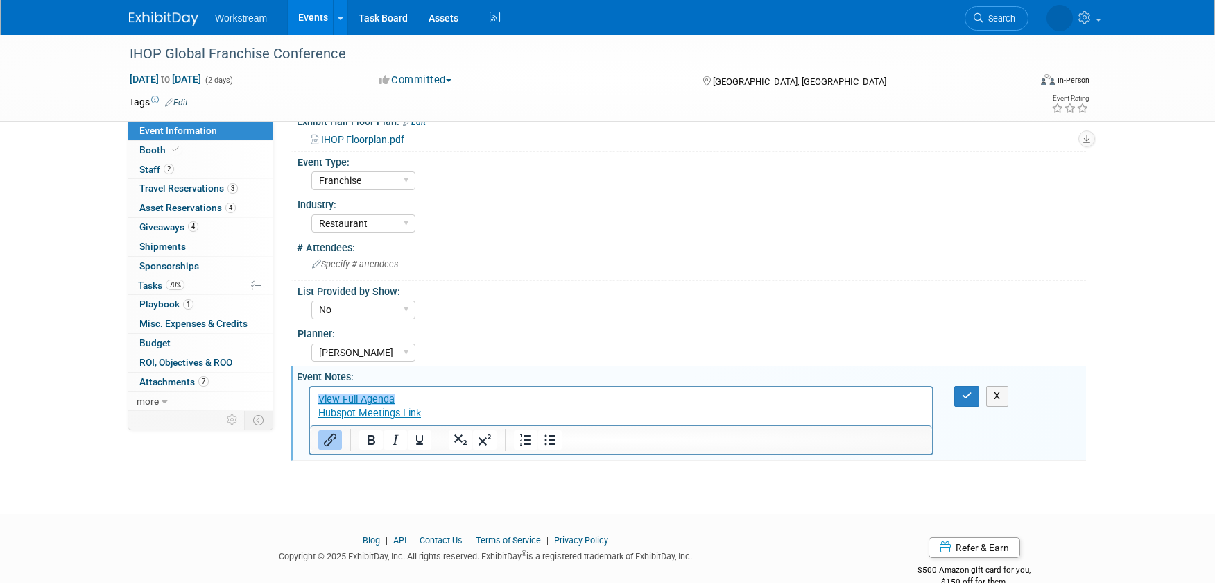
scroll to position [0, 0]
click at [959, 391] on button "button" at bounding box center [967, 396] width 26 height 20
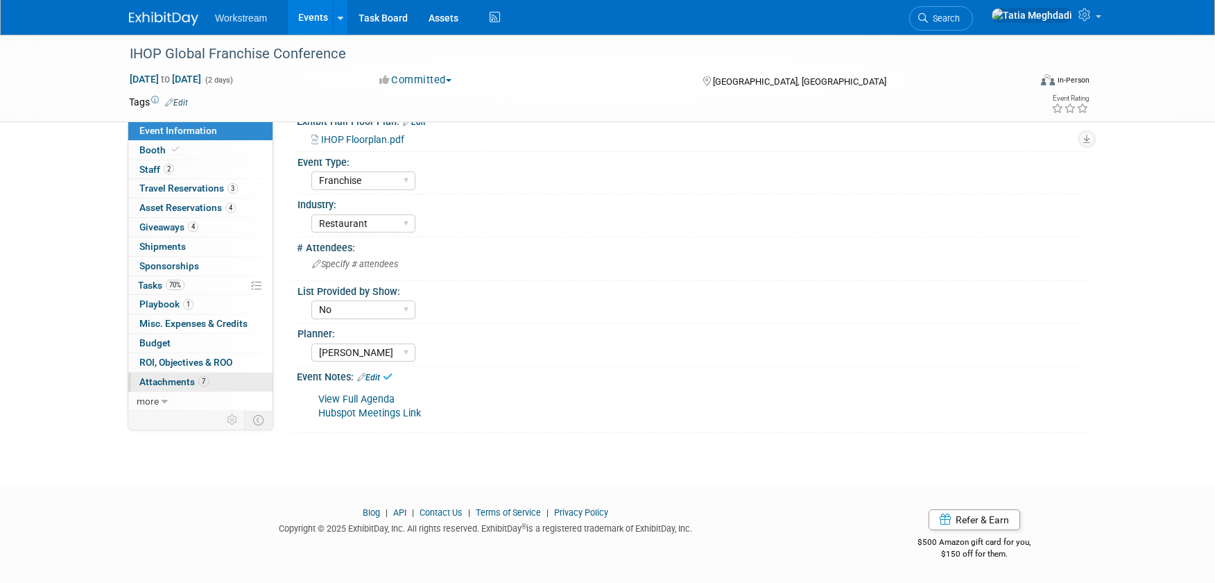
click at [173, 379] on span "Attachments 7" at bounding box center [173, 381] width 69 height 11
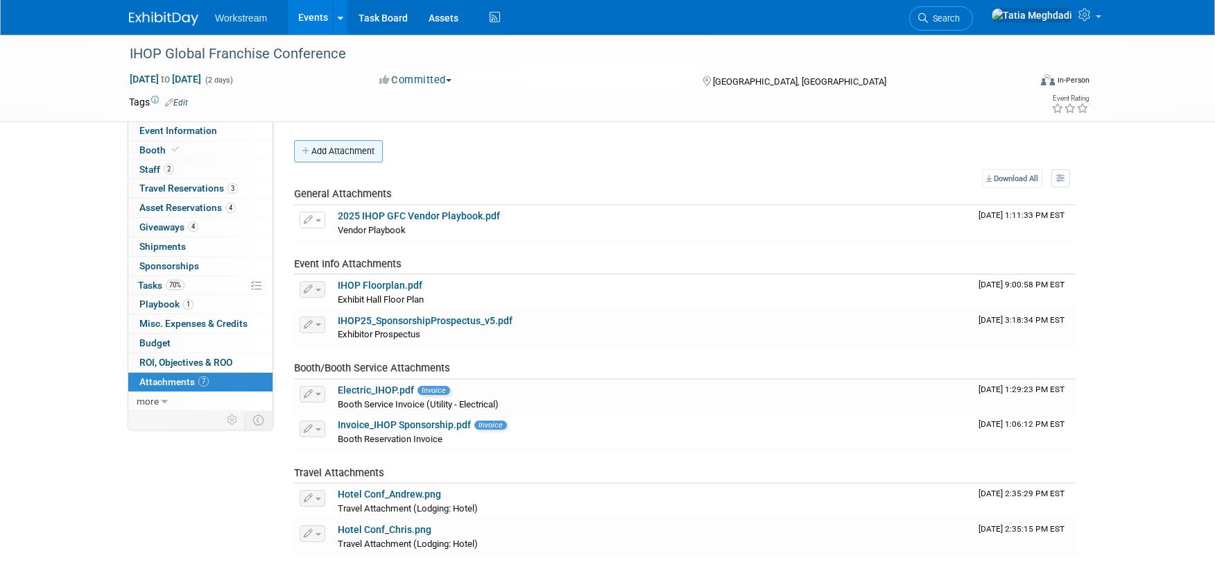
click at [352, 155] on button "Add Attachment" at bounding box center [338, 151] width 89 height 22
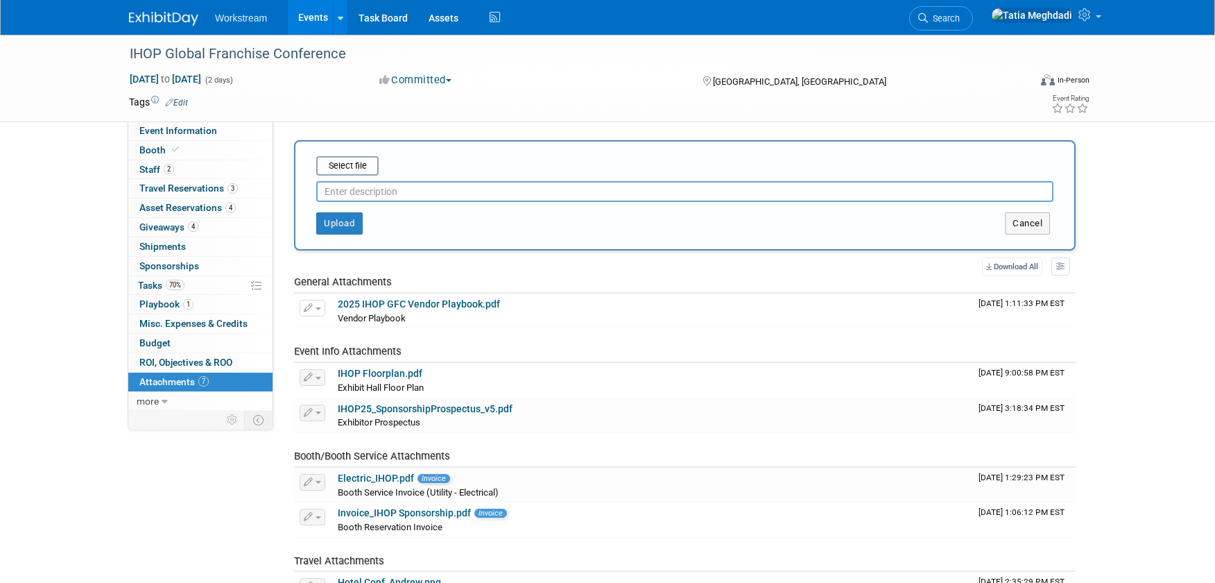
click at [343, 187] on input "text" at bounding box center [684, 191] width 737 height 21
type input "Event Brief_IHOP"
click at [356, 164] on input "file" at bounding box center [294, 165] width 165 height 17
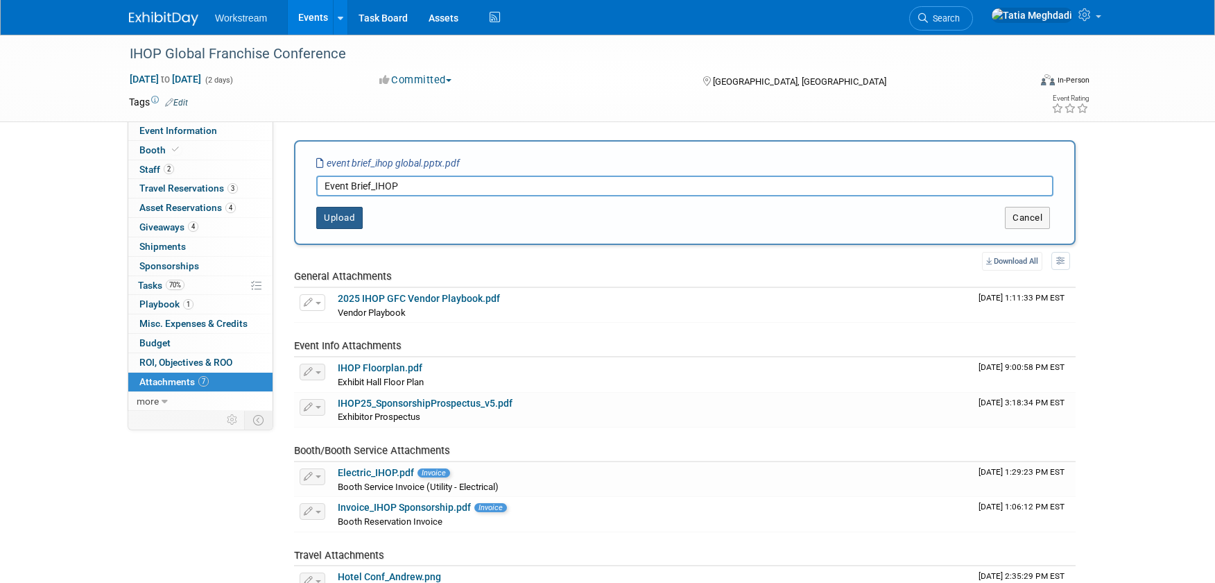
click at [347, 220] on button "Upload" at bounding box center [339, 218] width 46 height 22
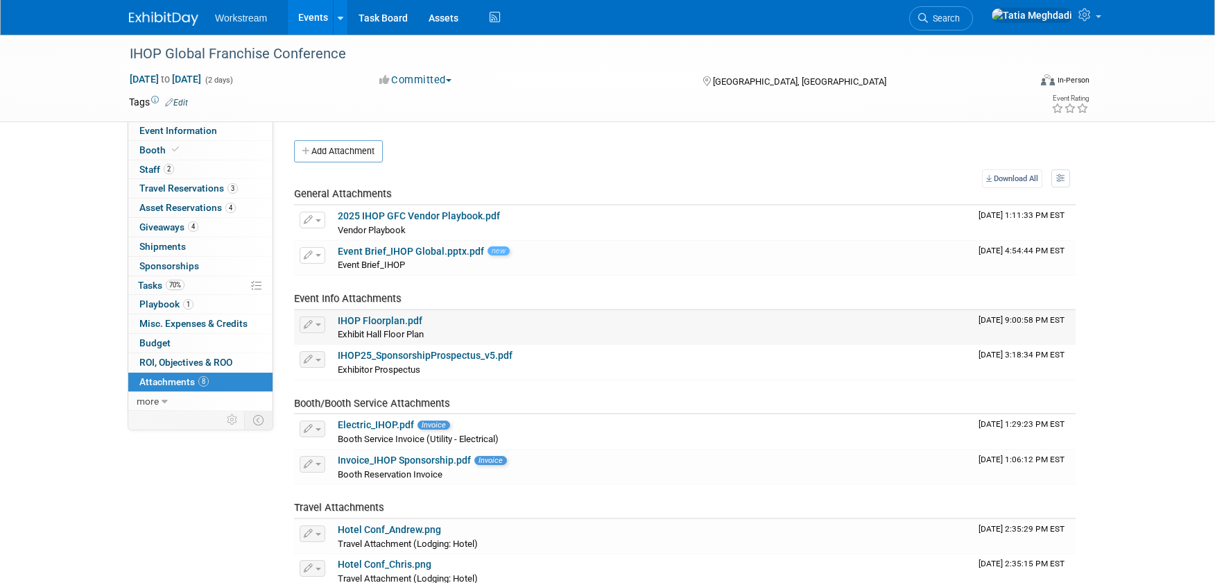
click at [376, 318] on link "IHOP Floorplan.pdf" at bounding box center [380, 320] width 85 height 11
click at [159, 129] on span "Event Information" at bounding box center [178, 130] width 78 height 11
select select "Franchise"
select select "Restaurant"
select select "No"
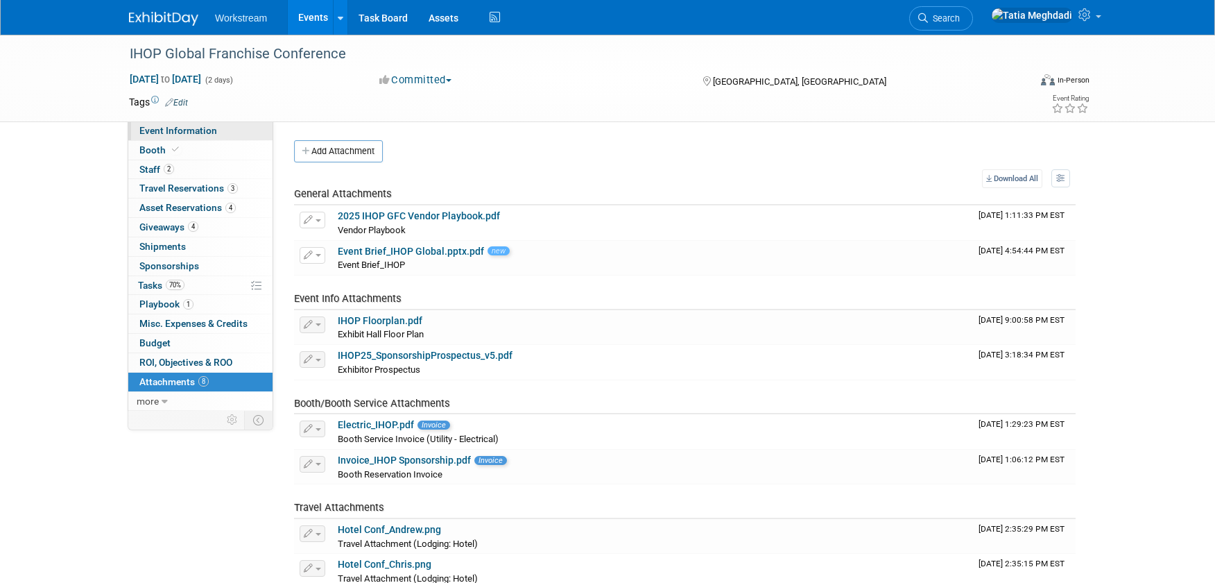
select select "[PERSON_NAME]"
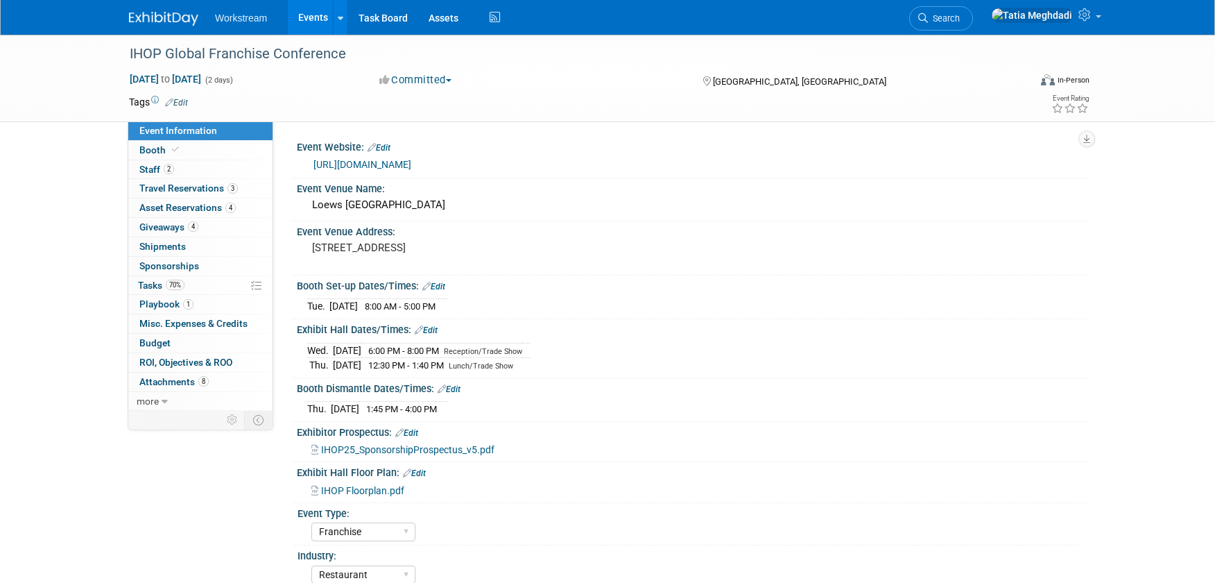
click at [368, 488] on span "IHOP Floorplan.pdf" at bounding box center [362, 490] width 83 height 11
click at [179, 381] on span "Attachments 8" at bounding box center [173, 381] width 69 height 11
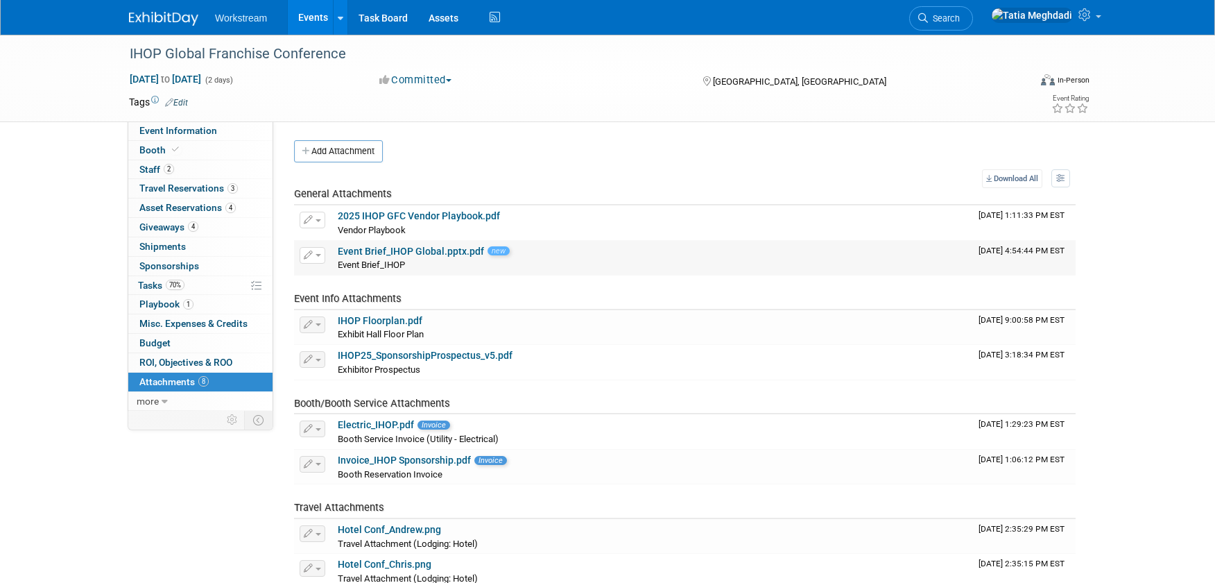
click at [320, 257] on span "button" at bounding box center [319, 255] width 6 height 3
click at [345, 325] on button "Delete Attachment" at bounding box center [361, 326] width 109 height 19
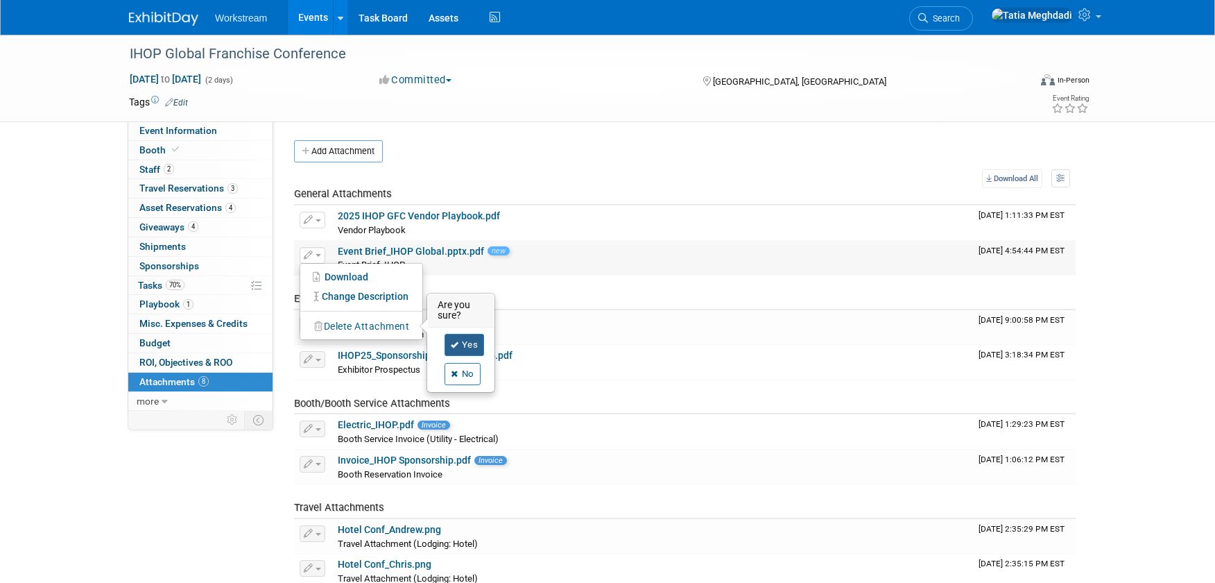
click at [471, 342] on link "Yes" at bounding box center [465, 345] width 40 height 22
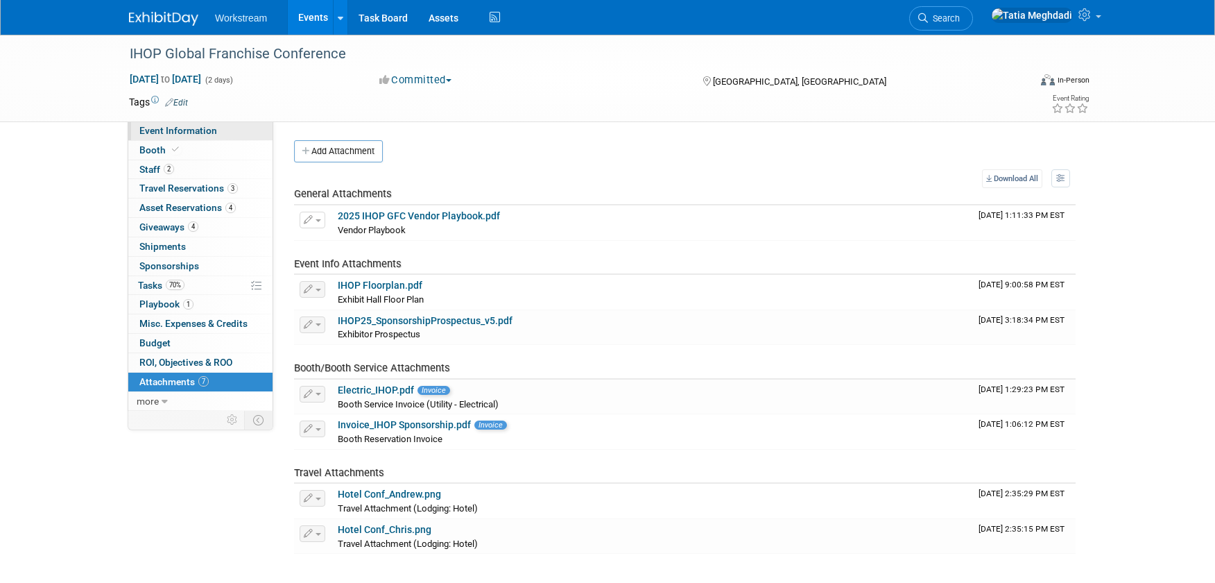
click at [176, 125] on span "Event Information" at bounding box center [178, 130] width 78 height 11
select select "Franchise"
select select "Restaurant"
select select "No"
select select "Tatia Meghdadi"
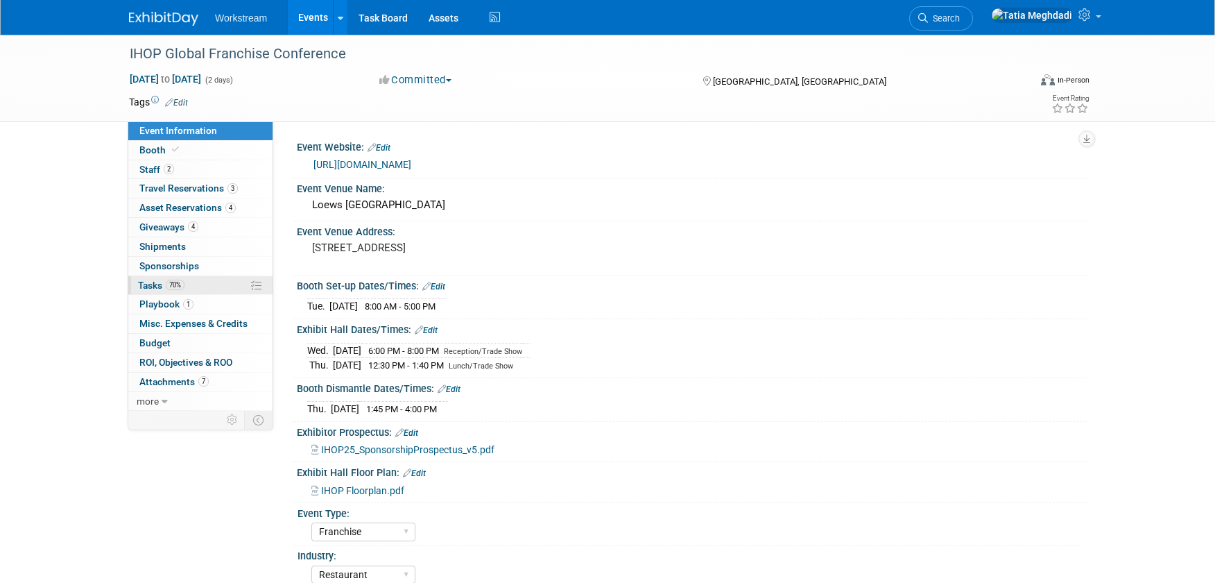
click at [156, 288] on span "Tasks 70%" at bounding box center [161, 284] width 46 height 11
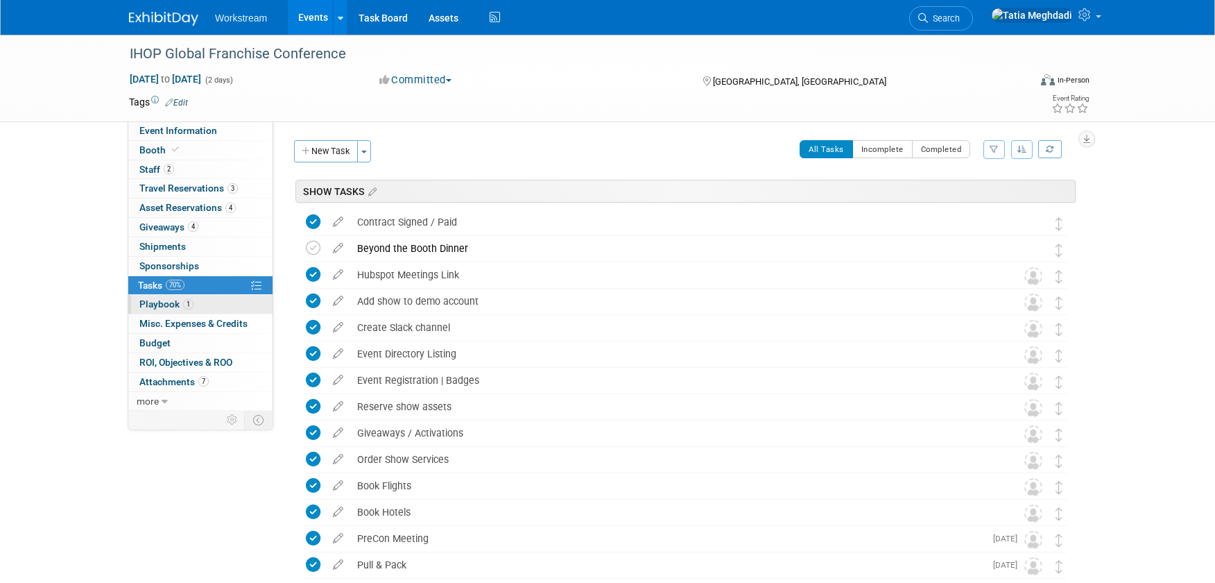
click at [165, 301] on span "Playbook 1" at bounding box center [166, 303] width 54 height 11
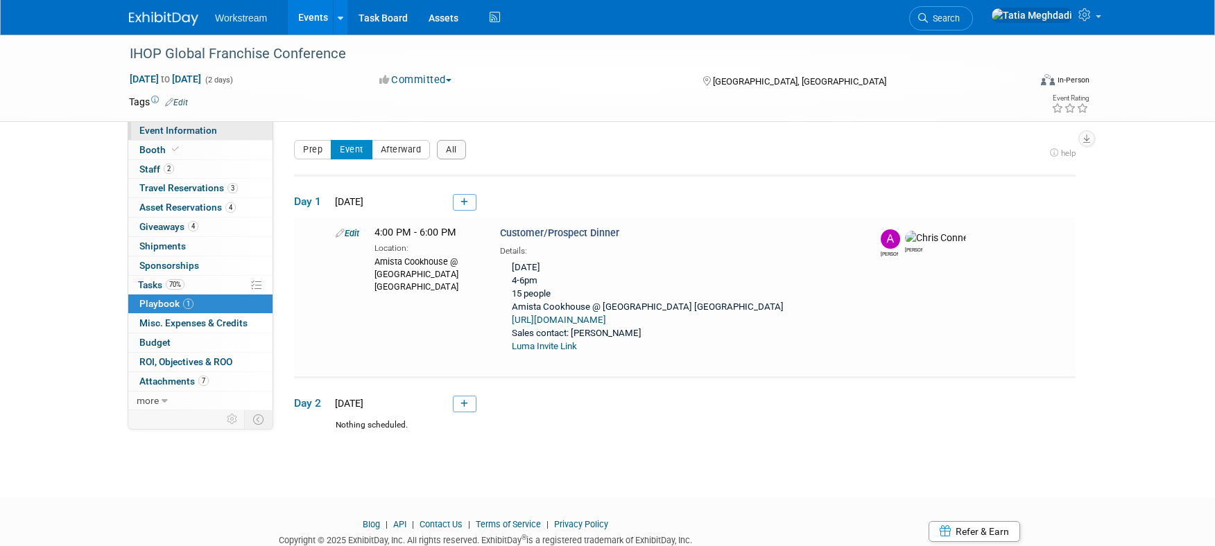
click at [157, 130] on span "Event Information" at bounding box center [178, 130] width 78 height 11
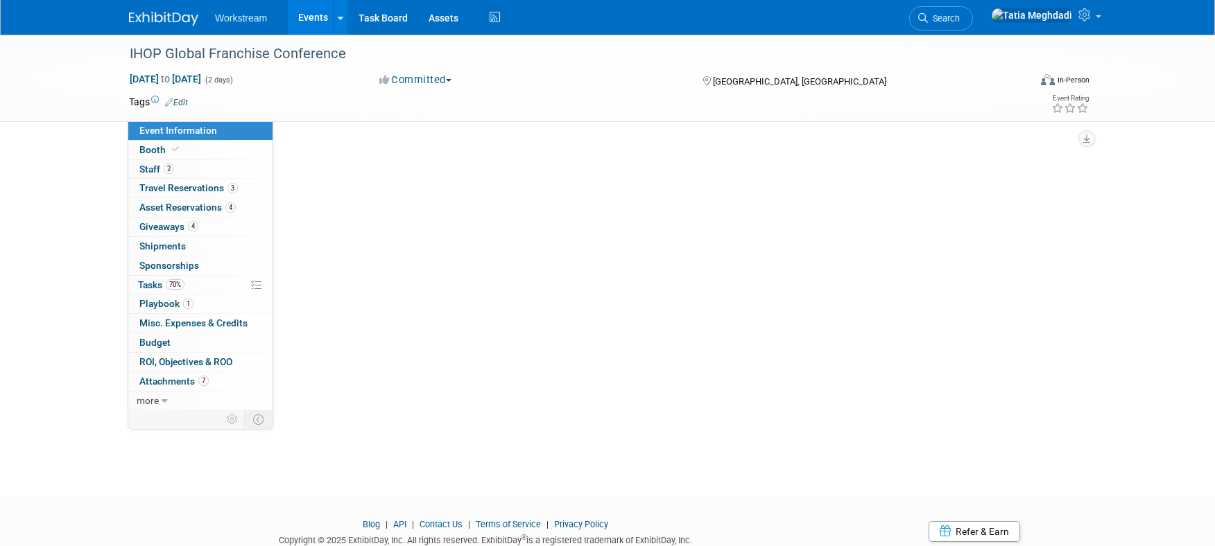
select select "Franchise"
select select "Restaurant"
select select "No"
select select "[PERSON_NAME]"
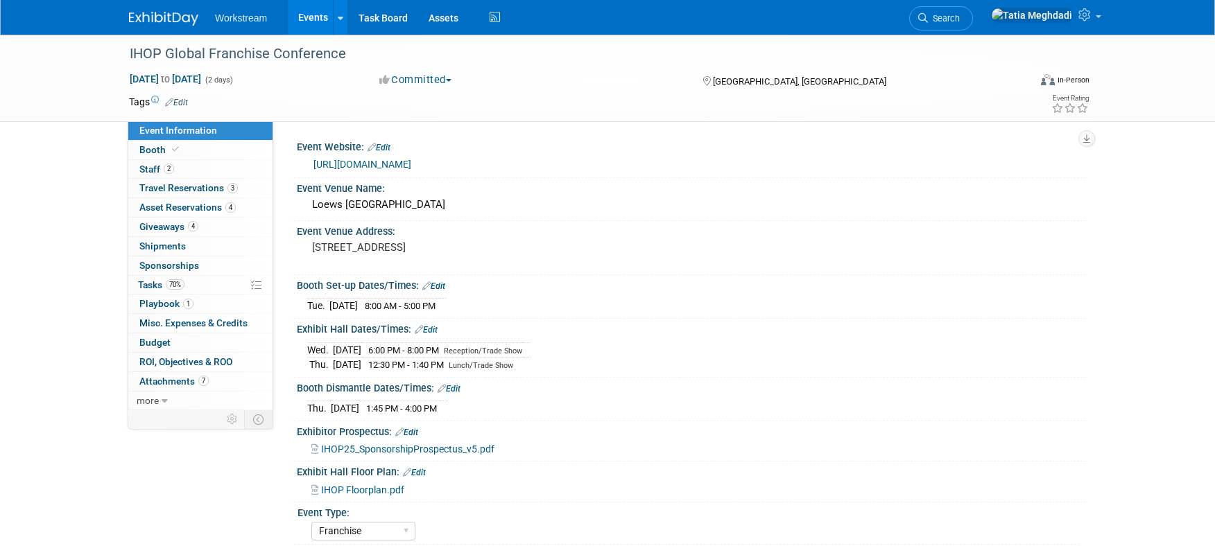
click at [353, 486] on span "IHOP Floorplan.pdf" at bounding box center [362, 490] width 83 height 11
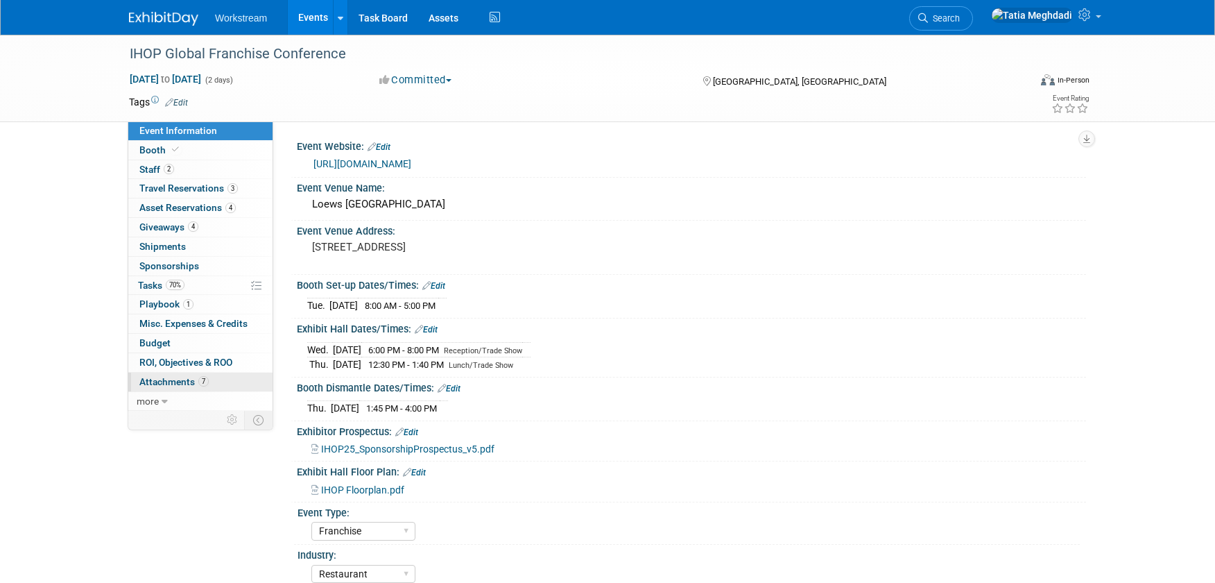
click at [154, 381] on span "Attachments 7" at bounding box center [173, 381] width 69 height 11
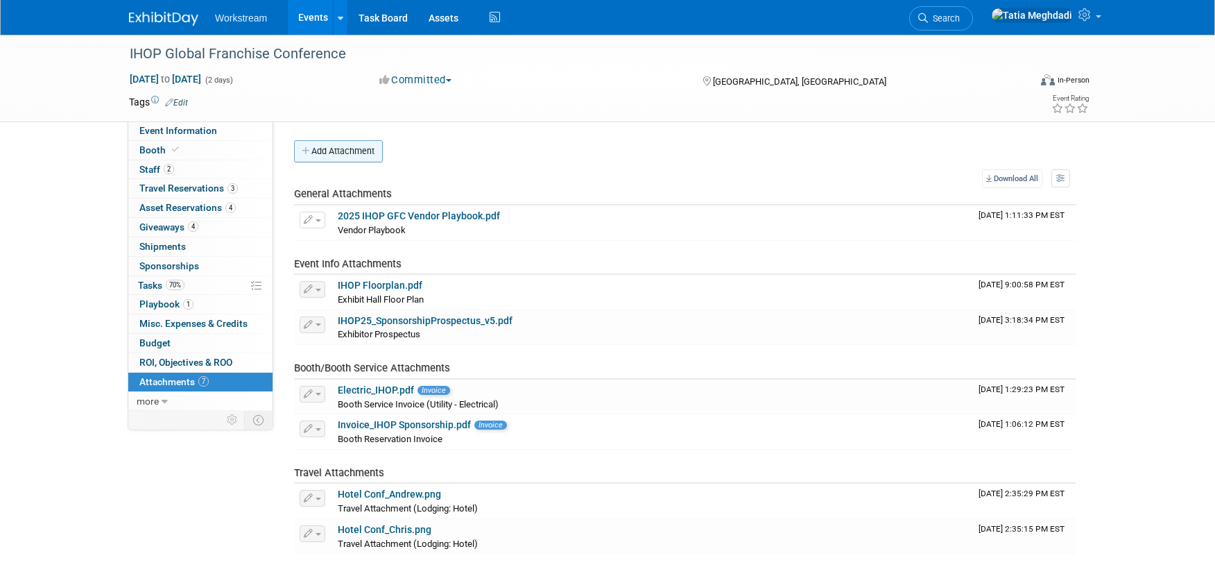
click at [350, 152] on button "Add Attachment" at bounding box center [338, 151] width 89 height 22
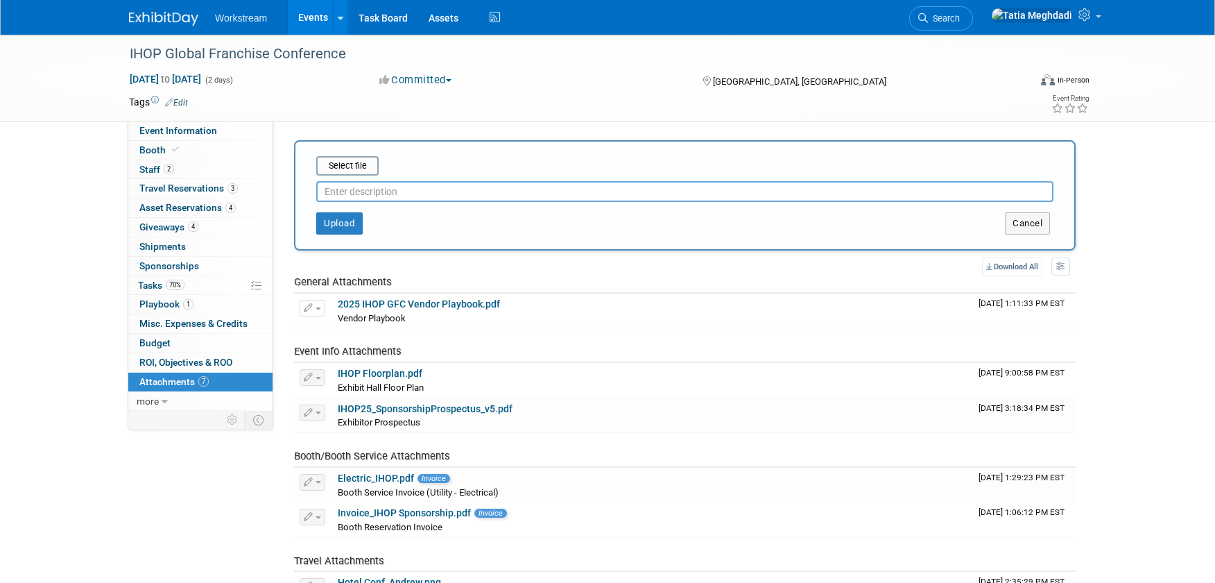
click at [348, 194] on input "text" at bounding box center [684, 191] width 737 height 21
type input "Event Brief_IHOP"
click at [345, 168] on input "file" at bounding box center [294, 165] width 165 height 17
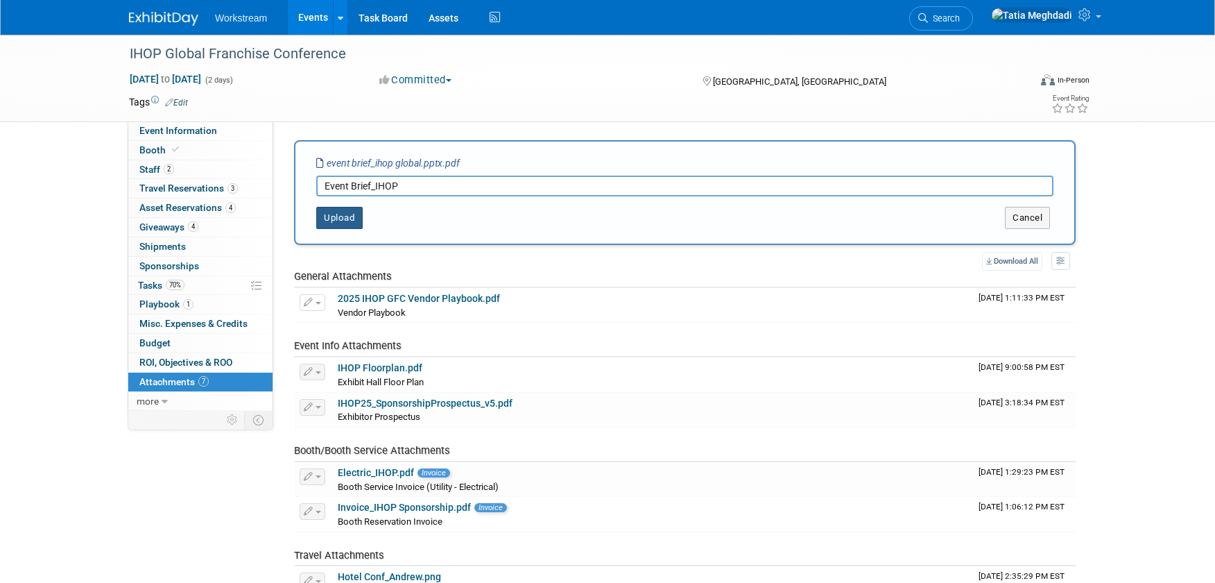
click at [334, 218] on button "Upload" at bounding box center [339, 218] width 46 height 22
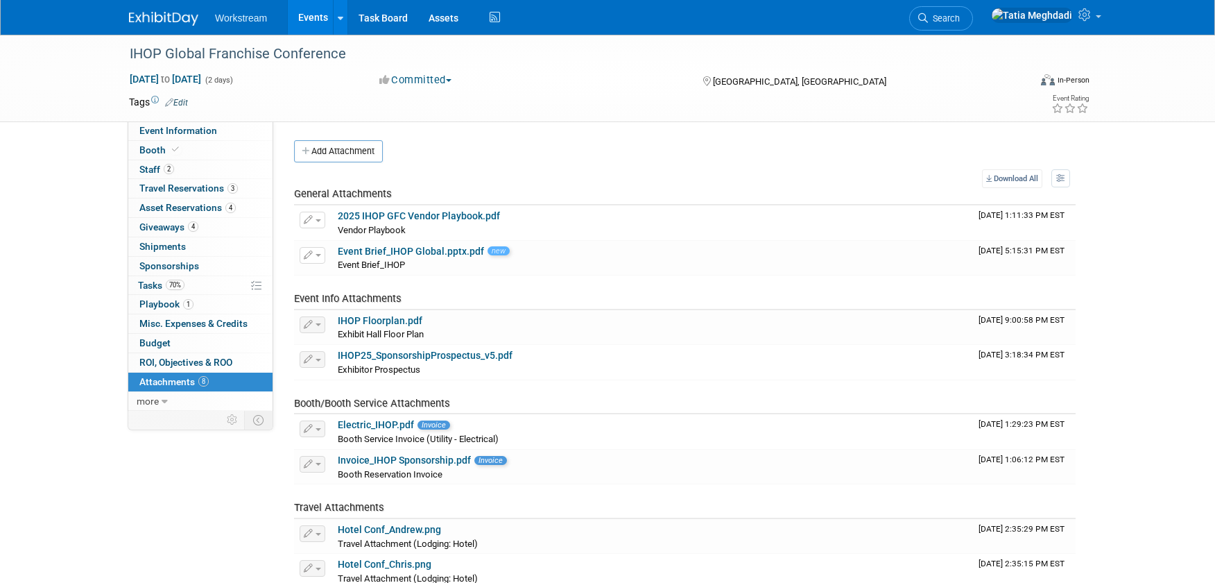
click at [316, 19] on link "Events" at bounding box center [313, 17] width 51 height 35
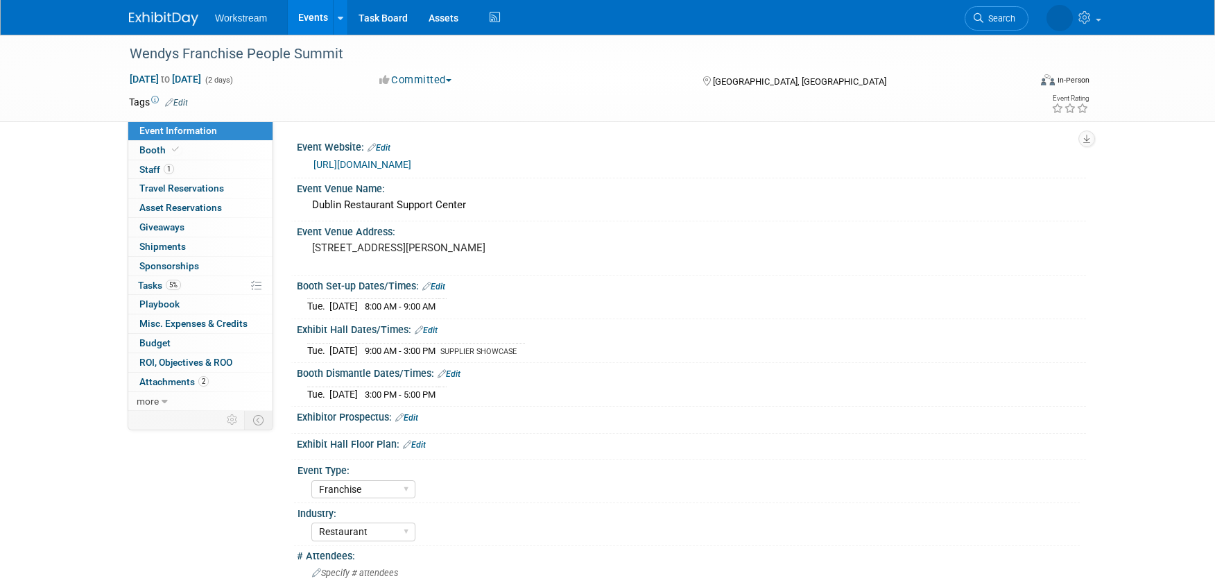
select select "Franchise"
select select "Restaurant"
select select "TBD"
select select "[PERSON_NAME]"
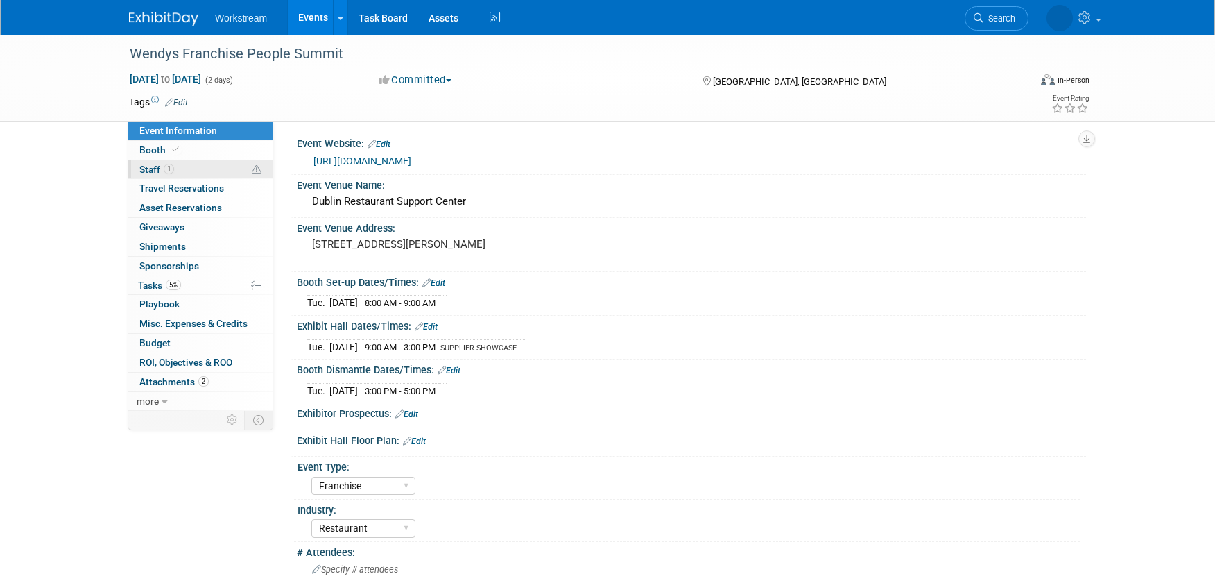
click at [148, 169] on span "Staff 1" at bounding box center [156, 169] width 35 height 11
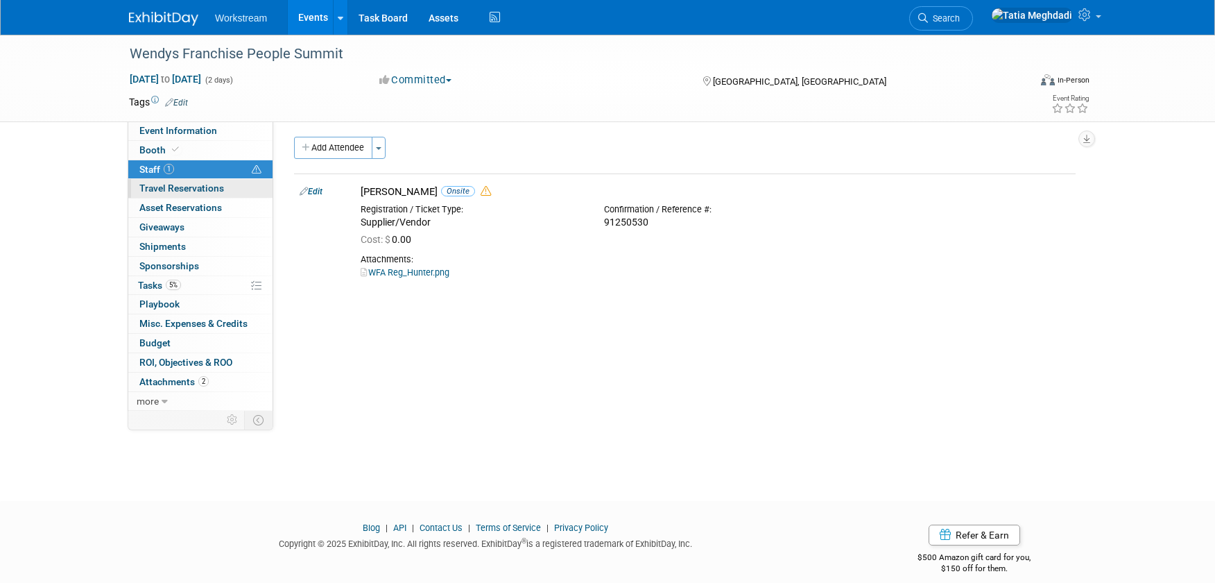
scroll to position [4, 0]
click at [308, 147] on icon "button" at bounding box center [307, 147] width 10 height 9
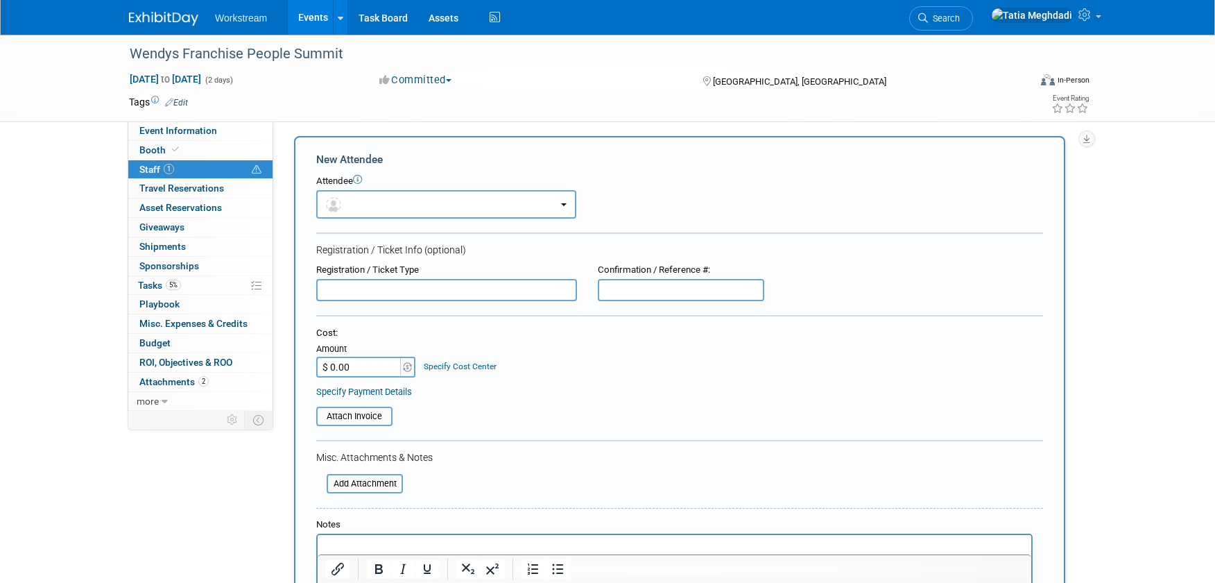
scroll to position [0, 0]
click at [359, 205] on button "button" at bounding box center [446, 204] width 260 height 28
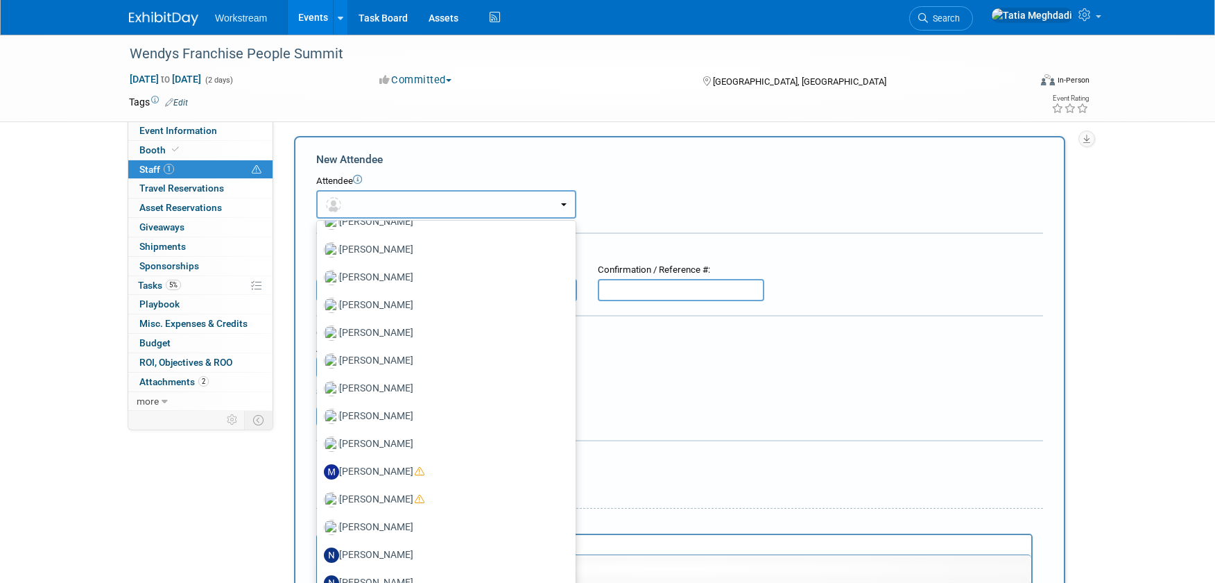
scroll to position [769, 0]
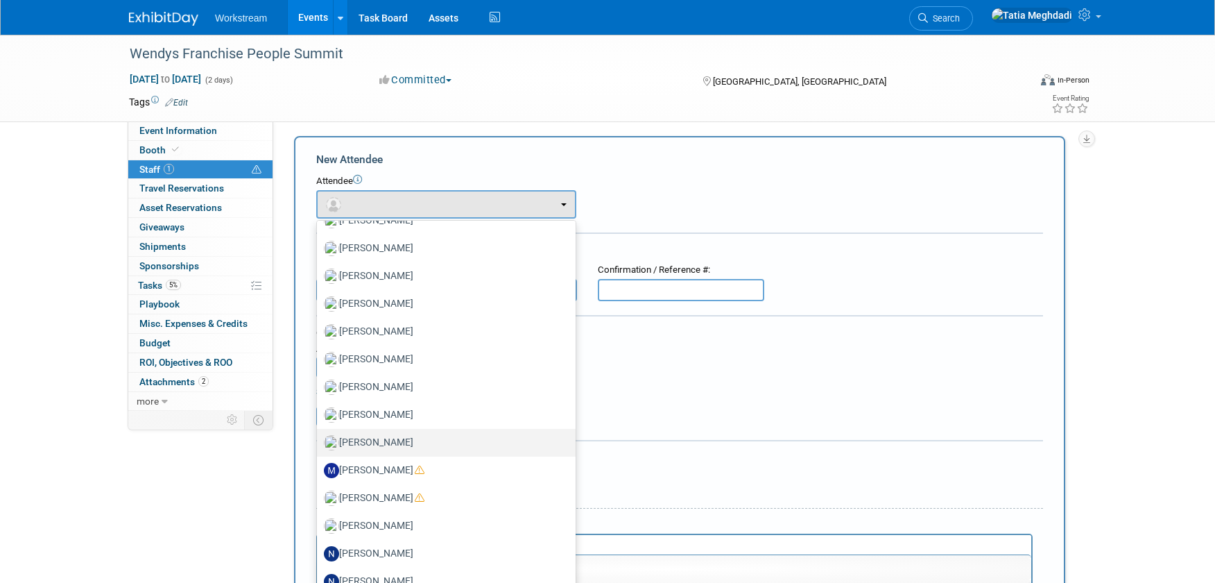
click at [362, 438] on label "[PERSON_NAME]" at bounding box center [443, 442] width 238 height 22
click at [319, 438] on input "[PERSON_NAME]" at bounding box center [314, 440] width 9 height 9
select select "c2f231e1-19a8-4b70-8b09-6f0143fad825"
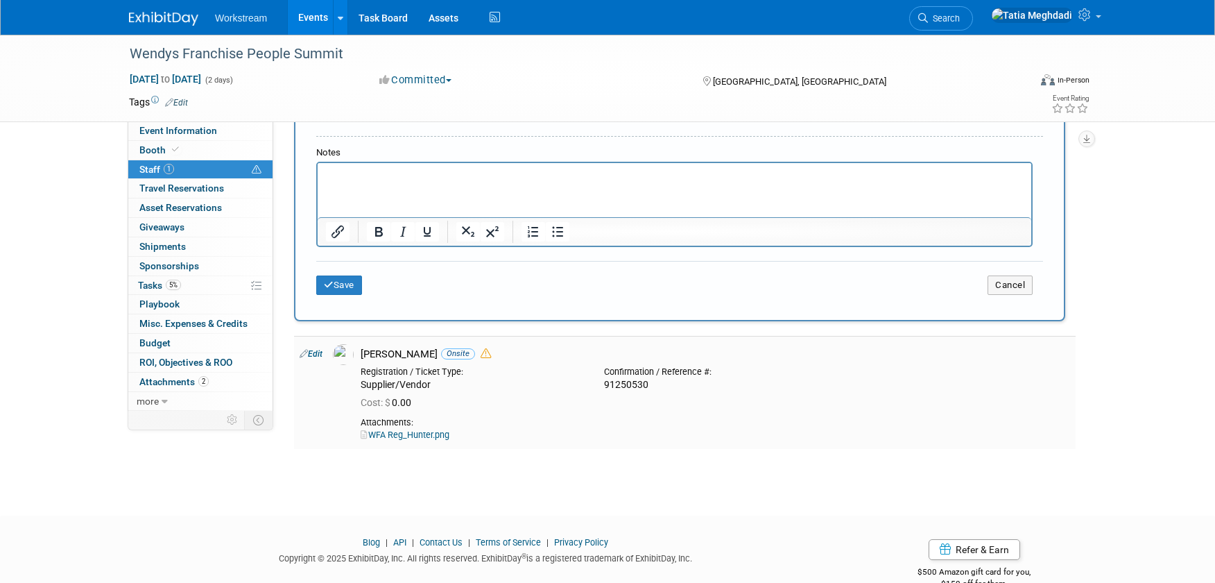
scroll to position [449, 0]
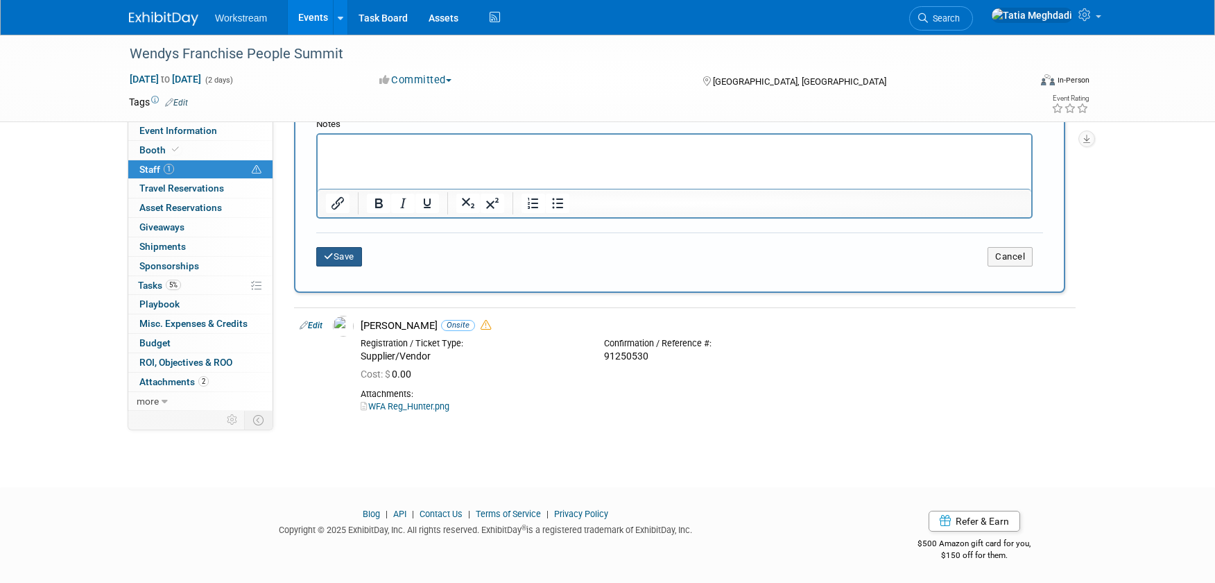
click at [342, 256] on button "Save" at bounding box center [339, 256] width 46 height 19
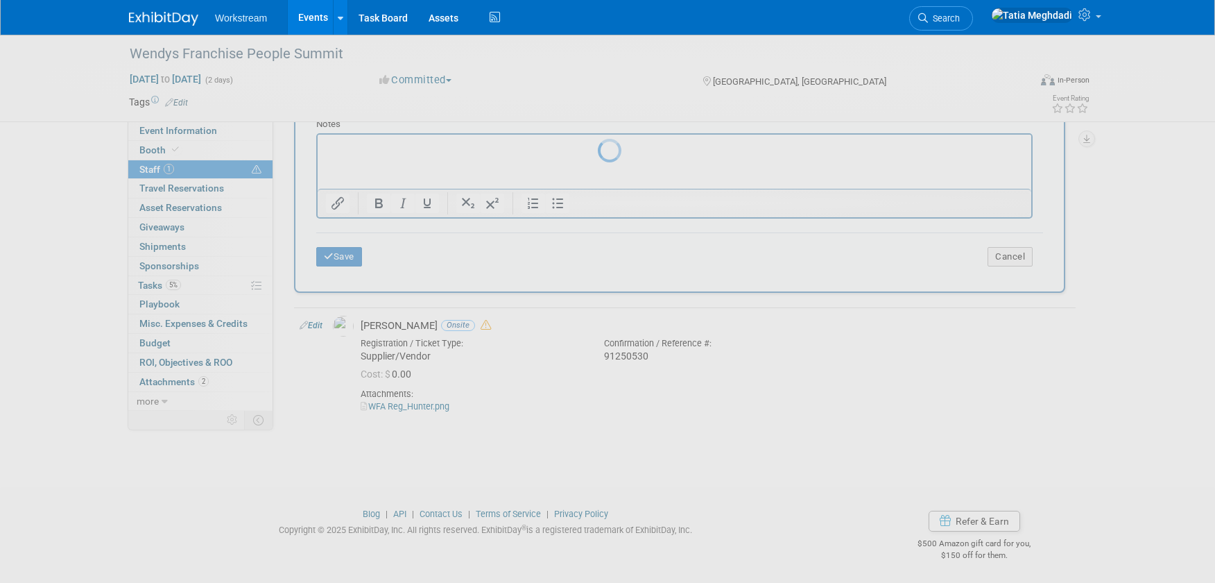
scroll to position [19, 0]
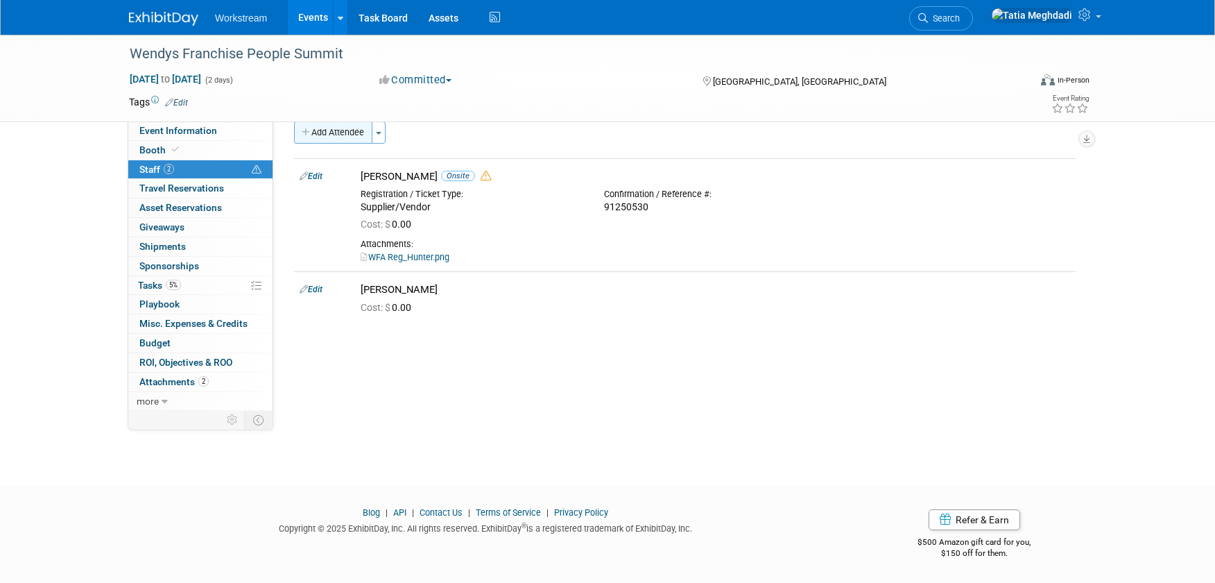
click at [331, 129] on button "Add Attendee" at bounding box center [333, 132] width 78 height 22
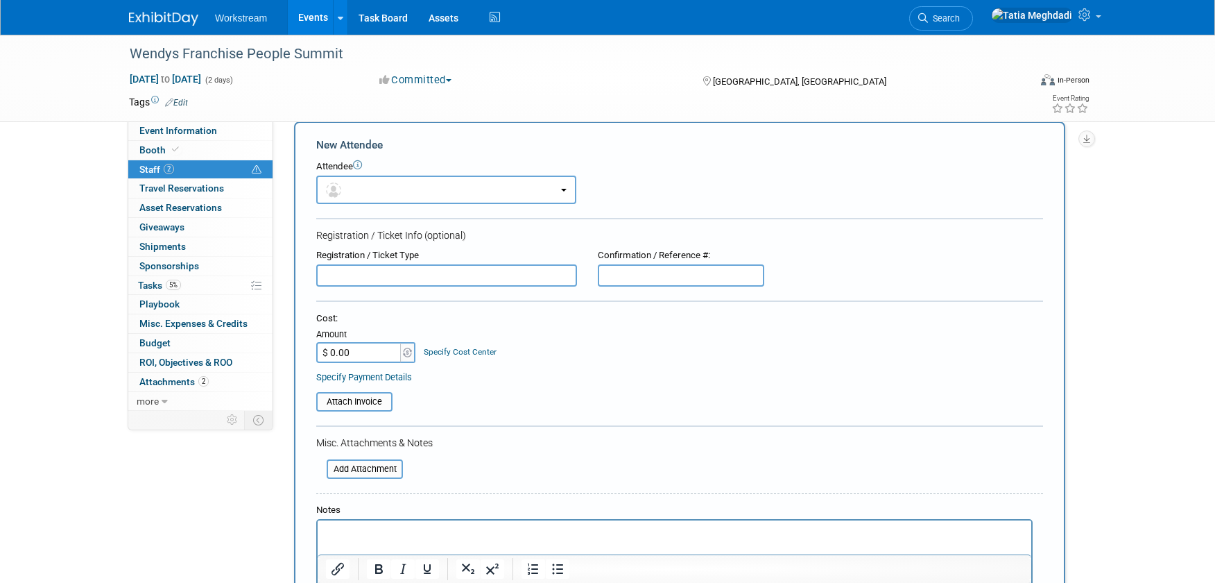
scroll to position [0, 0]
click at [358, 183] on button "button" at bounding box center [446, 189] width 260 height 28
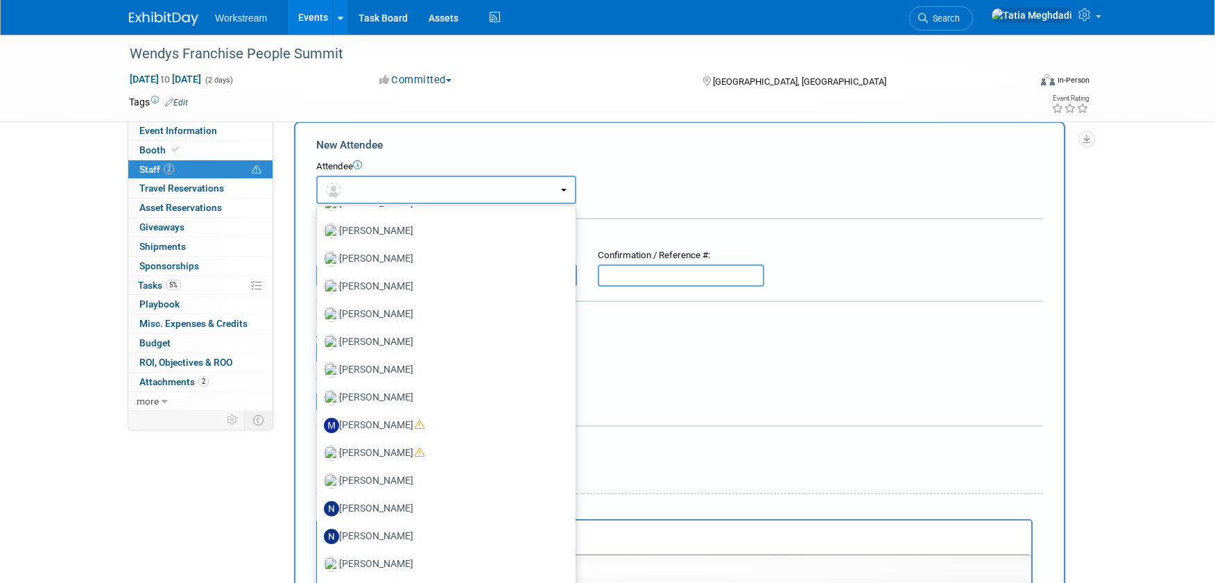
scroll to position [779, 0]
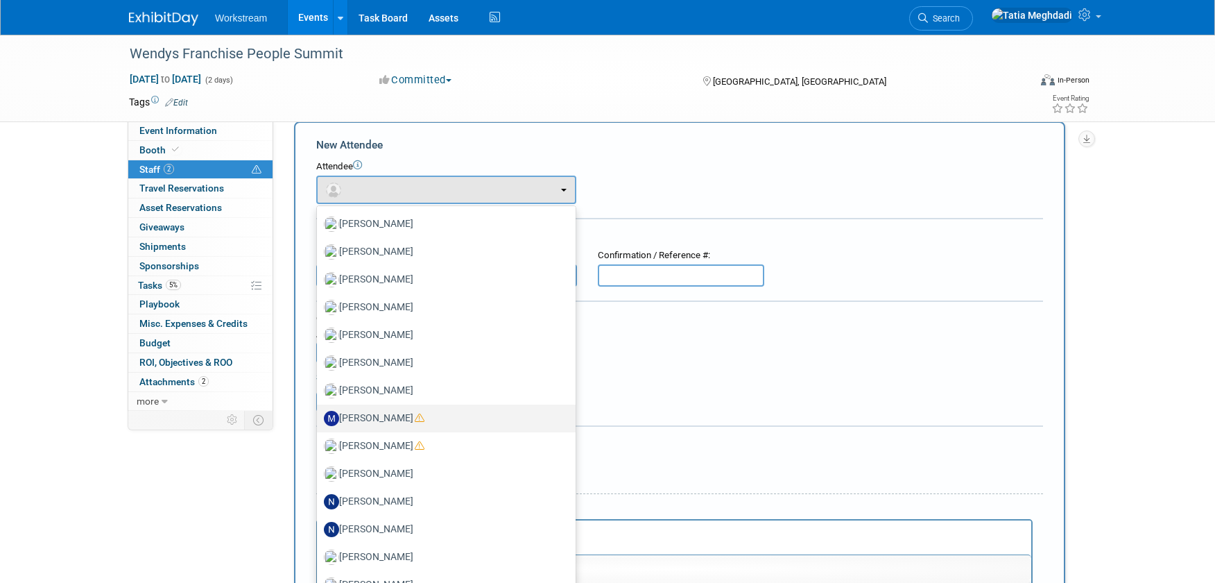
click at [345, 411] on label "Makenna Clark" at bounding box center [443, 418] width 238 height 22
click at [319, 412] on input "Makenna Clark" at bounding box center [314, 416] width 9 height 9
select select "bcf1b786-11a6-44bc-b92c-f151e6ef73b6"
select select "100"
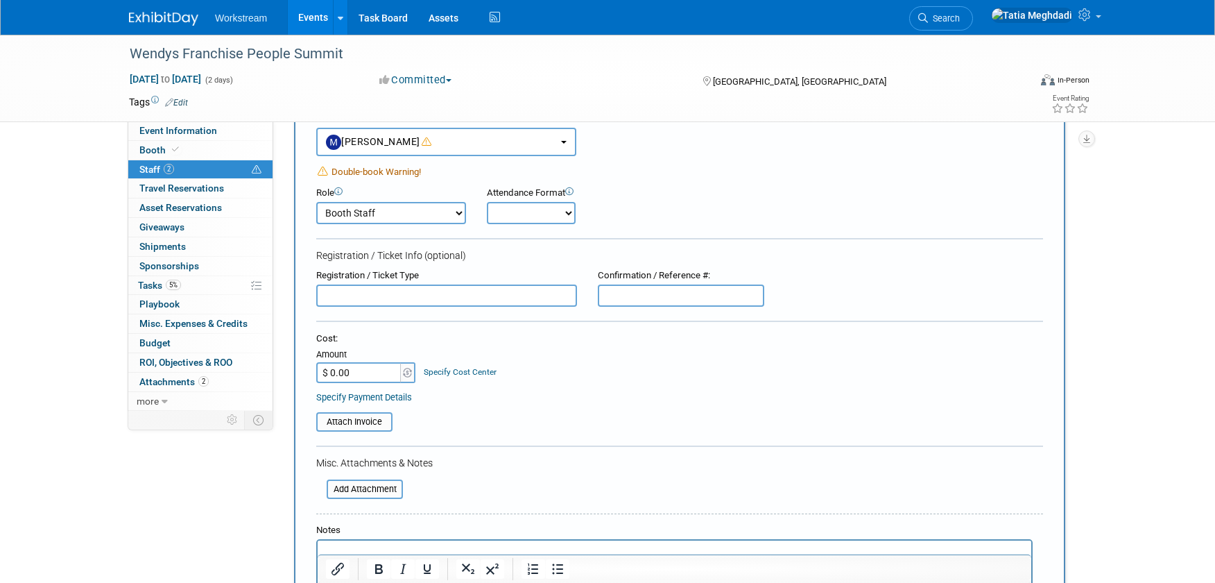
scroll to position [0, 0]
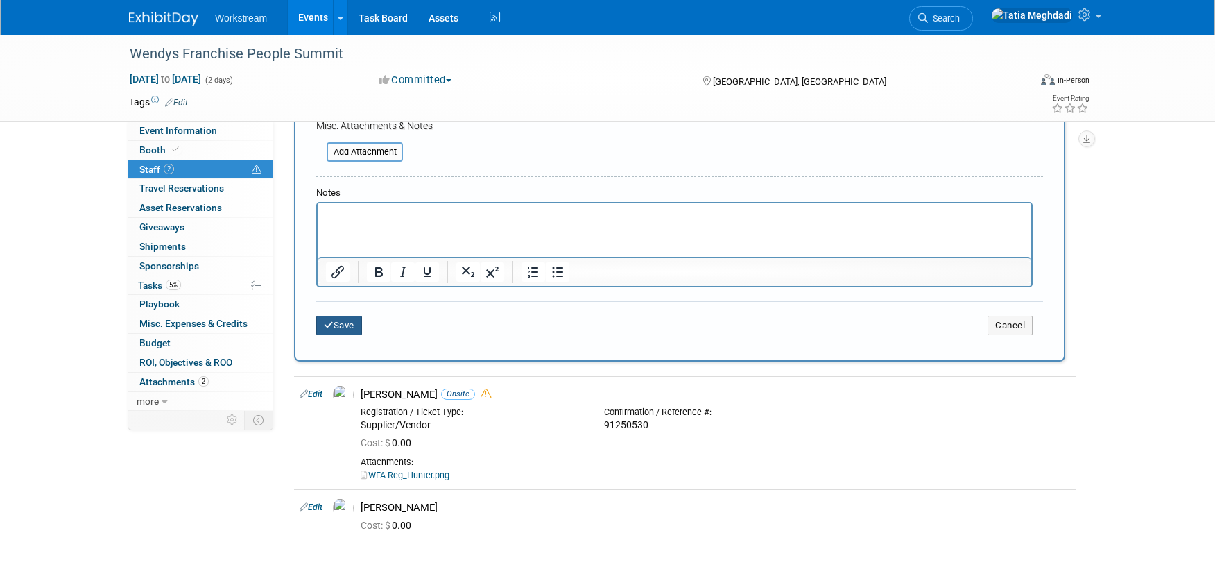
click at [344, 322] on button "Save" at bounding box center [339, 325] width 46 height 19
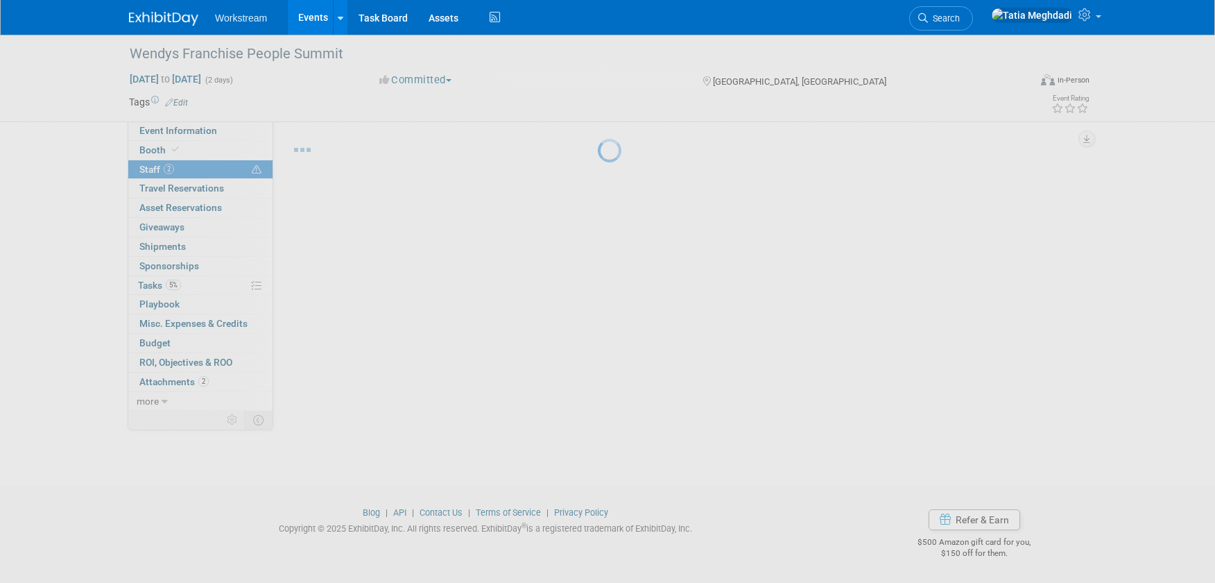
scroll to position [19, 0]
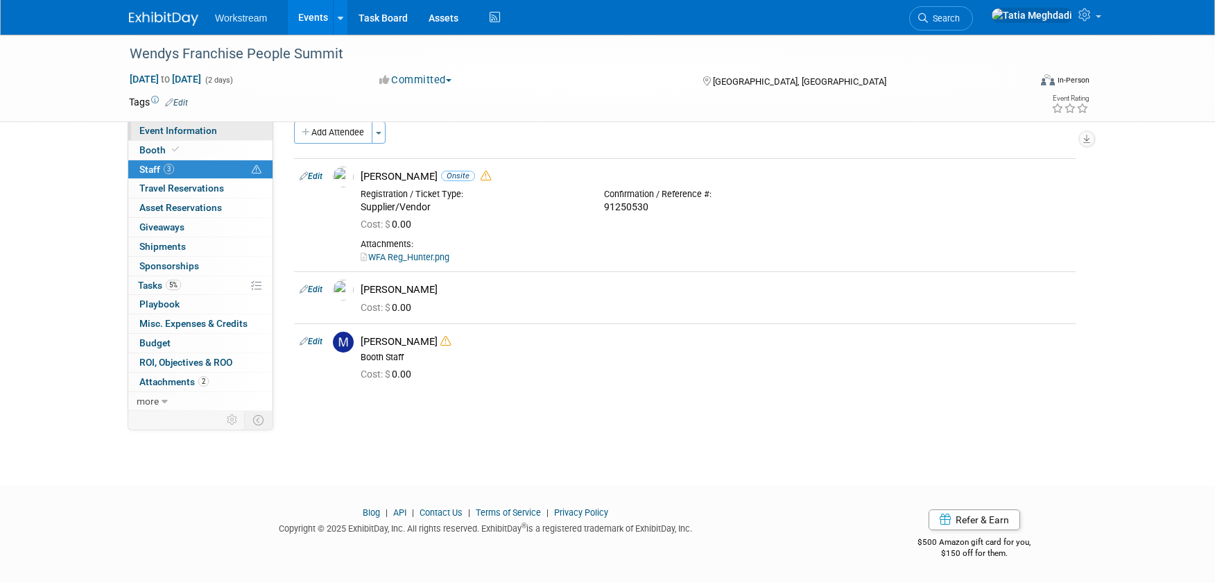
click at [180, 132] on span "Event Information" at bounding box center [178, 130] width 78 height 11
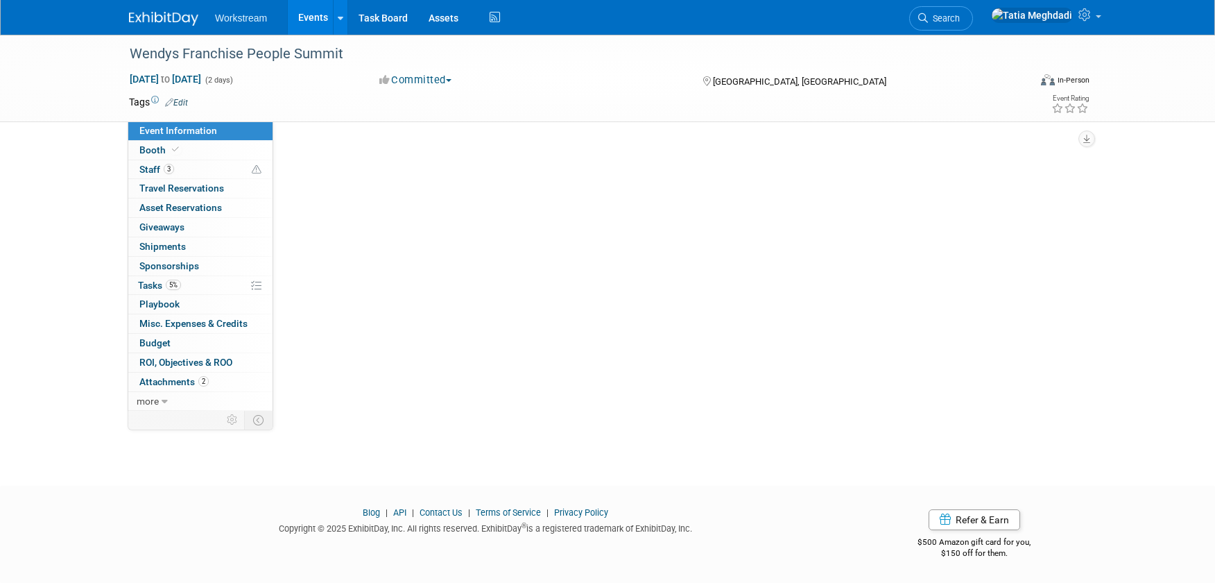
scroll to position [0, 0]
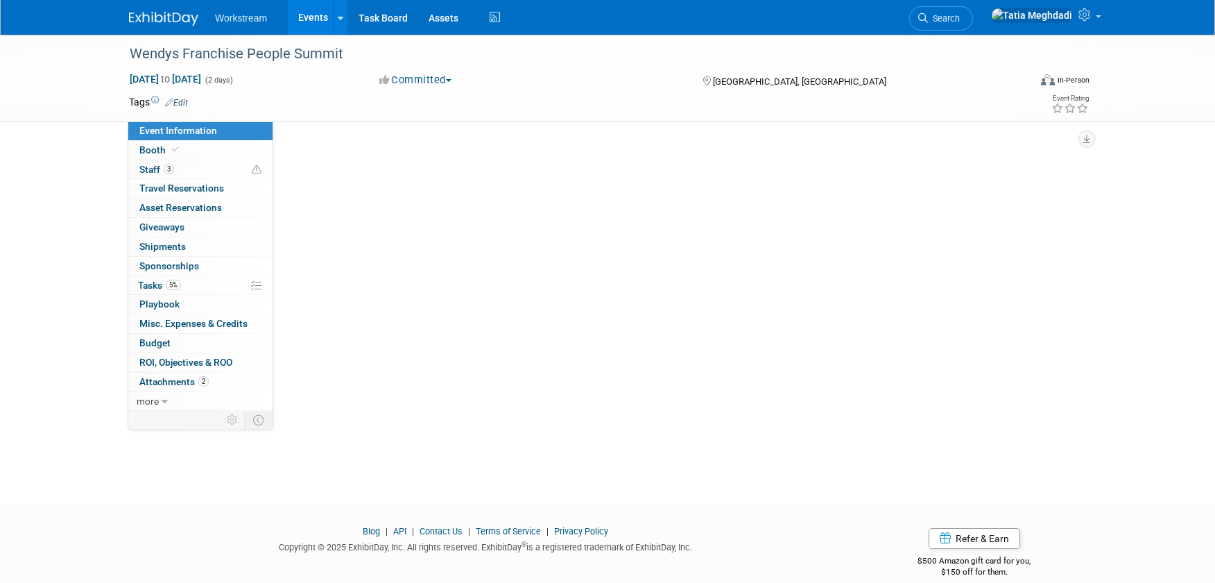
select select "Franchise"
select select "Restaurant"
select select "TBD"
select select "[PERSON_NAME]"
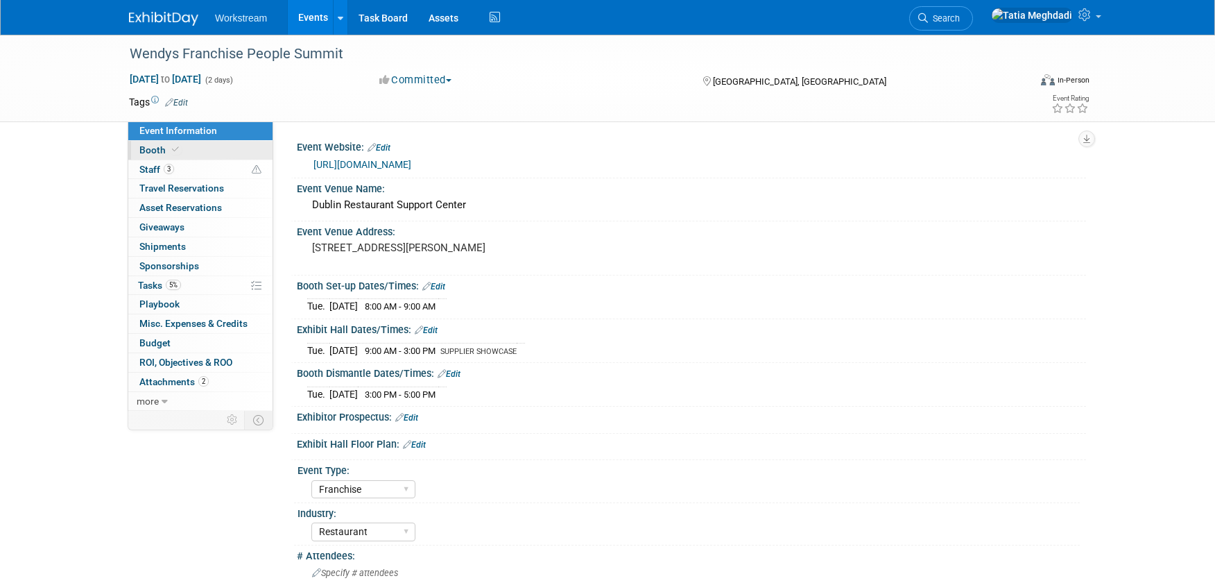
click at [149, 149] on span "Booth" at bounding box center [160, 149] width 42 height 11
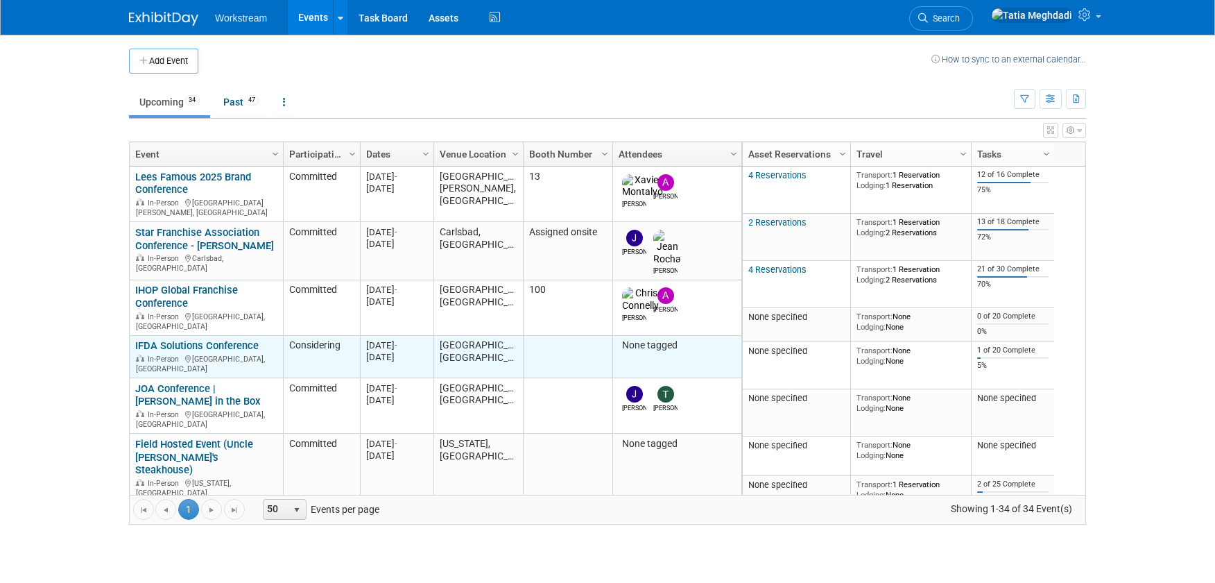
click at [223, 339] on link "IFDA Solutions Conference" at bounding box center [196, 345] width 123 height 12
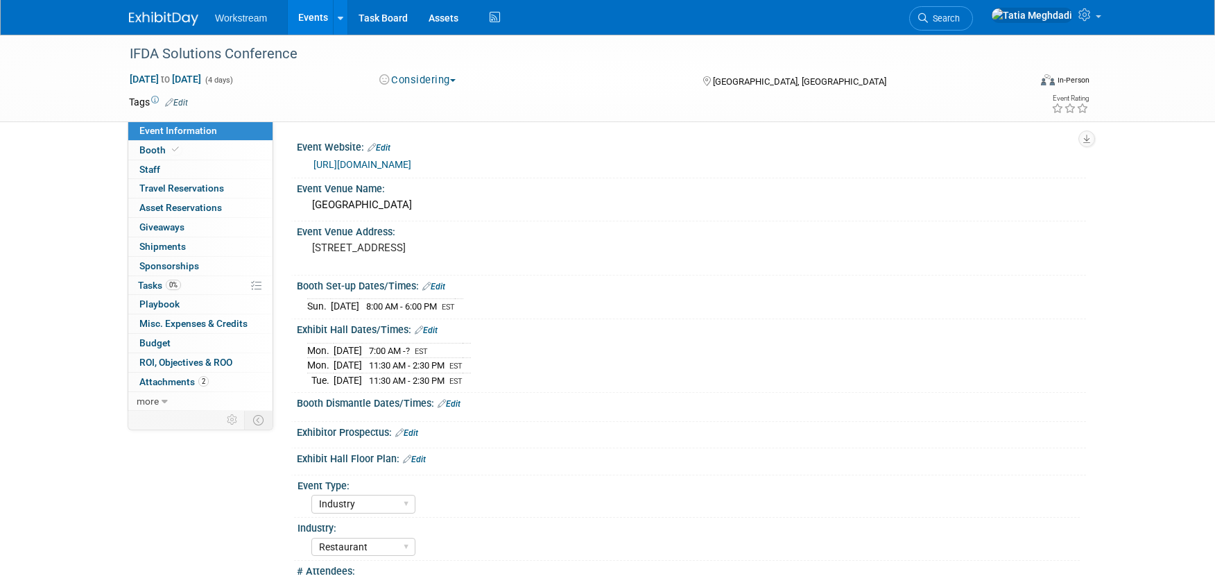
select select "Industry"
select select "Restaurant"
select select "TBD"
select select "[PERSON_NAME]"
click at [421, 82] on button "Considering" at bounding box center [417, 80] width 87 height 15
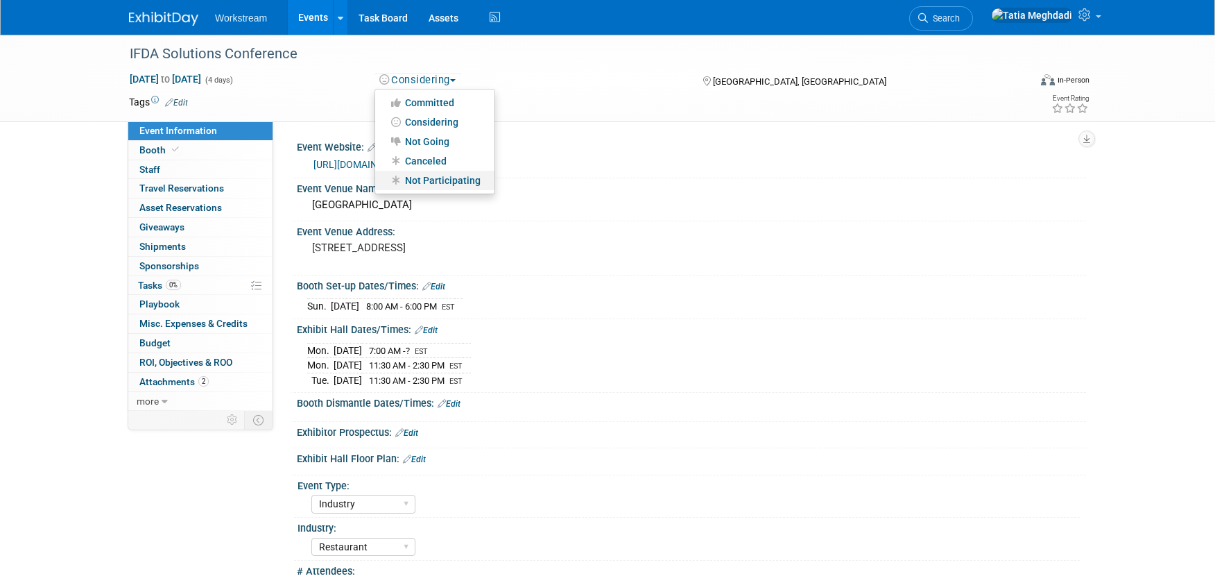
click at [440, 178] on link "Not Participating" at bounding box center [434, 180] width 119 height 19
click at [308, 15] on link "Events" at bounding box center [313, 17] width 51 height 35
